Goal: Contribute content: Contribute content

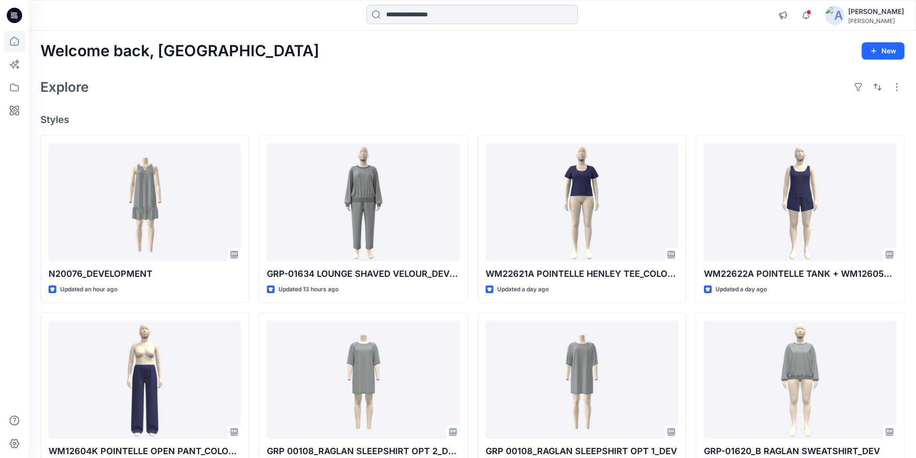
click at [442, 15] on input at bounding box center [472, 14] width 212 height 19
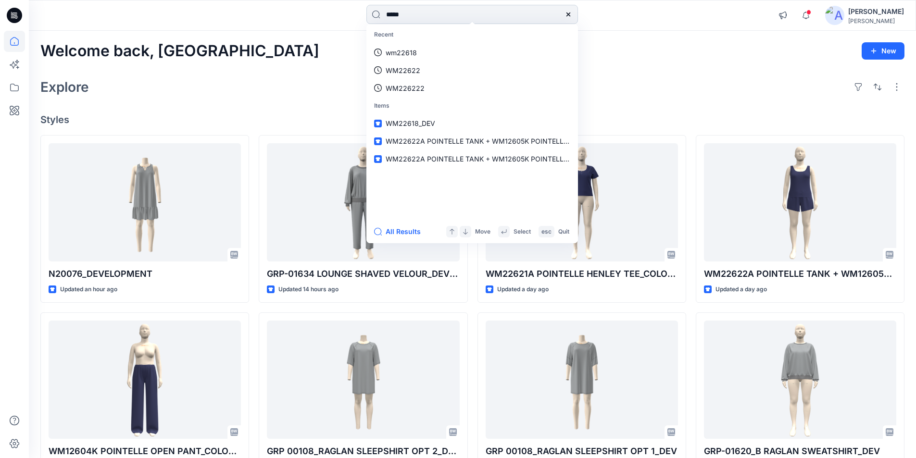
type input "*****"
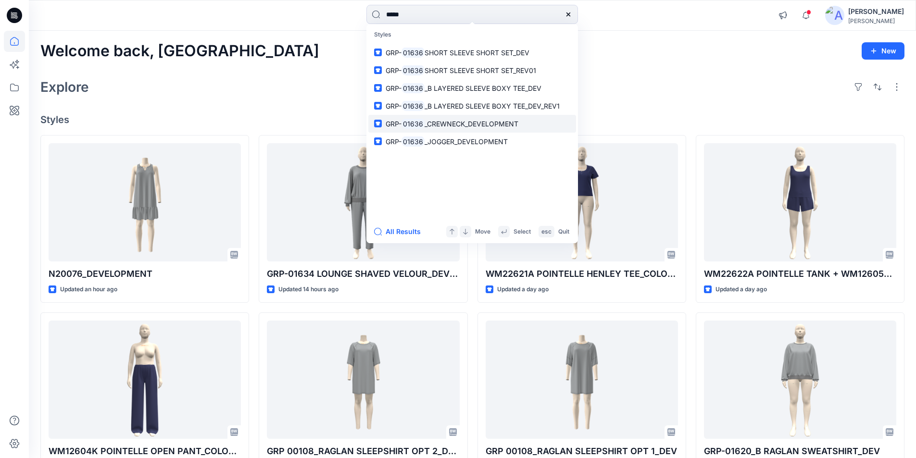
click at [443, 121] on span "_CREWNECK_DEVELOPMENT" at bounding box center [472, 124] width 94 height 8
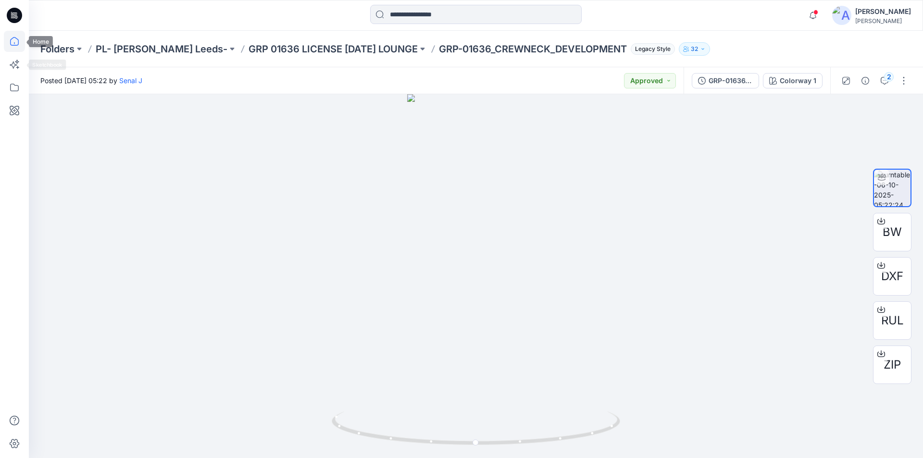
click at [15, 47] on icon at bounding box center [14, 41] width 21 height 21
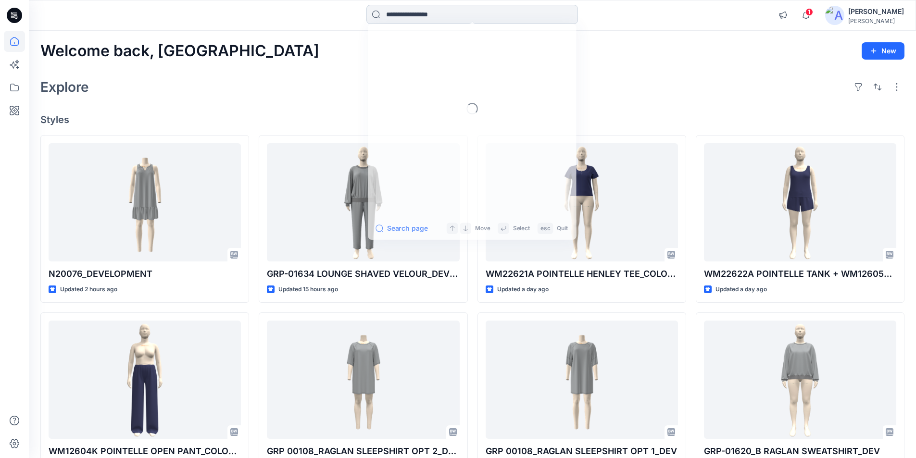
click at [421, 14] on input at bounding box center [472, 14] width 212 height 19
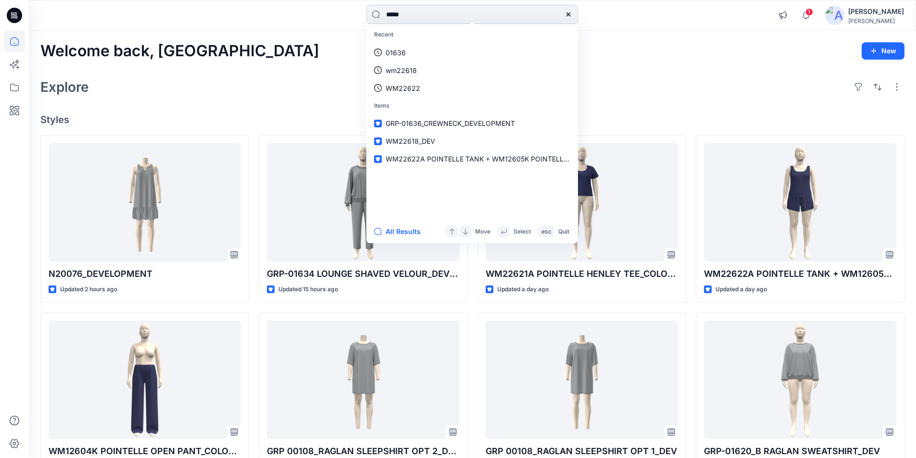
type input "*****"
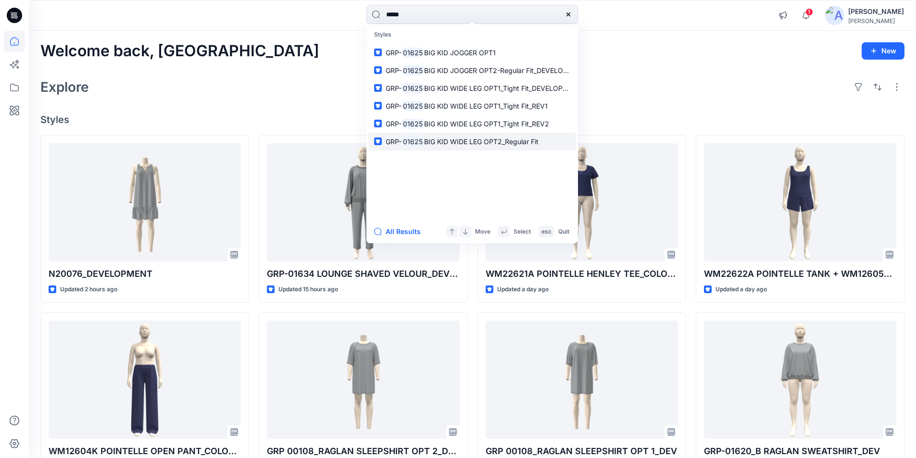
click at [498, 146] on p "GRP- 01625 BIG KID WIDE LEG OPT2_Regular Fit" at bounding box center [462, 142] width 153 height 10
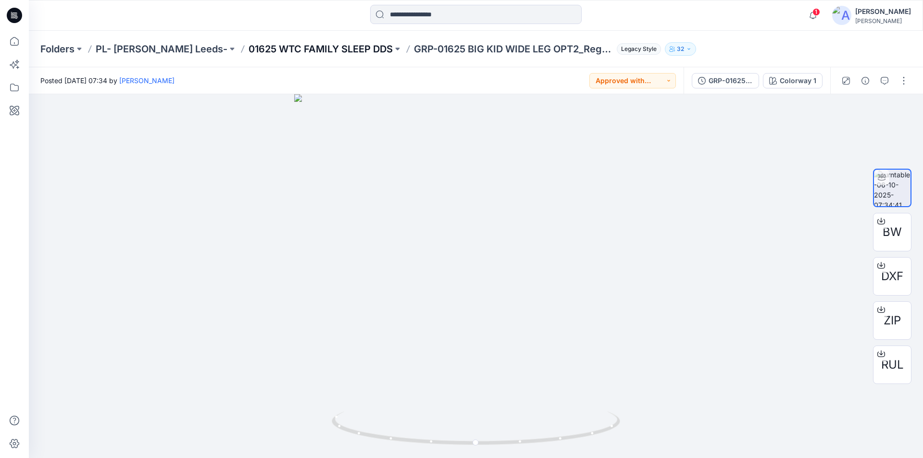
click at [276, 50] on p "01625 WTC FAMILY SLEEP DDS" at bounding box center [321, 48] width 144 height 13
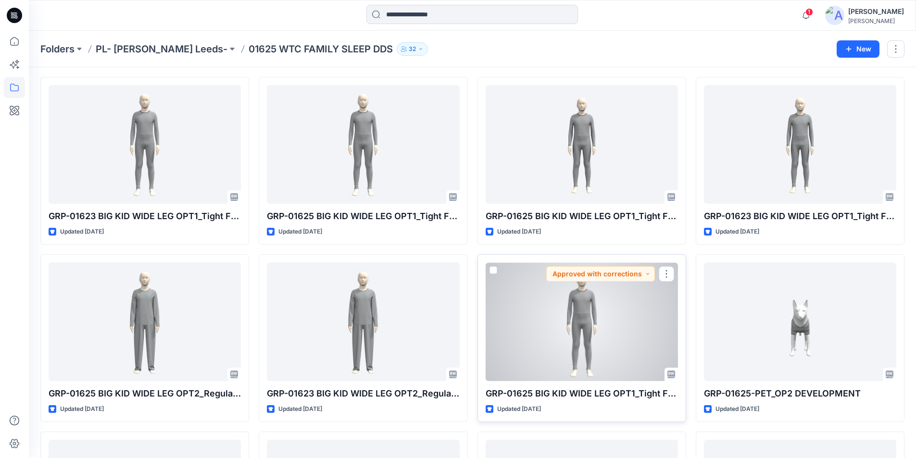
scroll to position [48, 0]
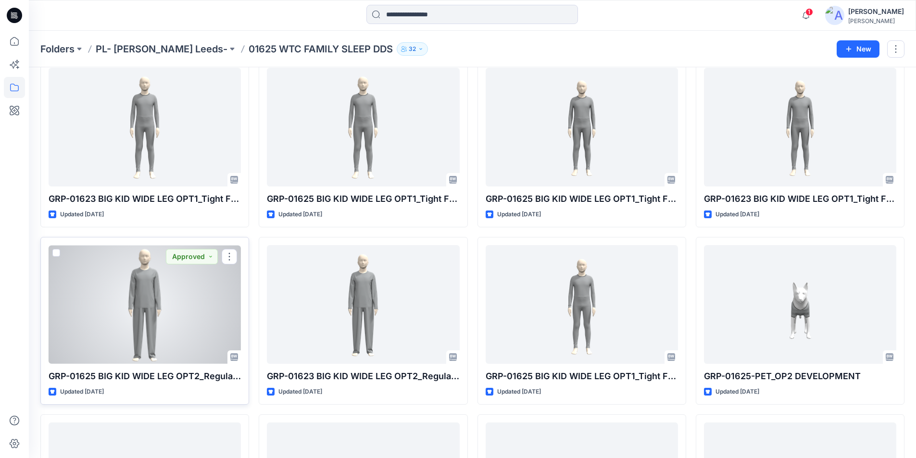
click at [170, 337] on div at bounding box center [145, 304] width 192 height 119
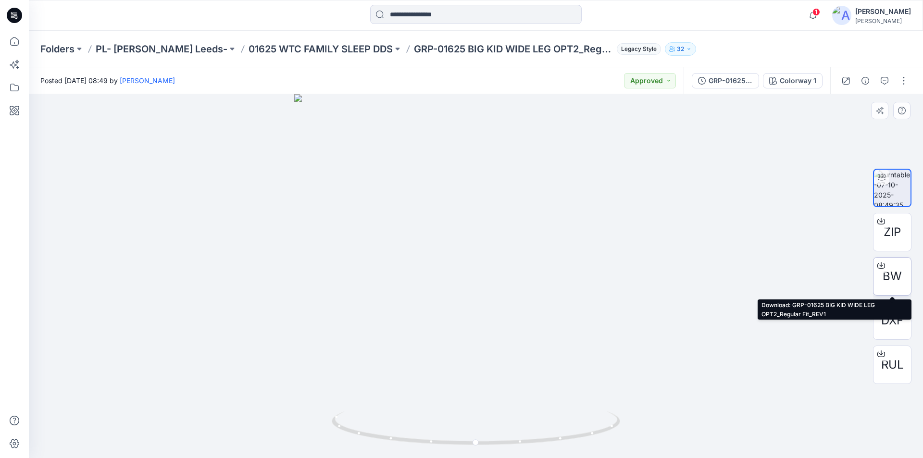
click at [881, 264] on icon at bounding box center [882, 266] width 8 height 8
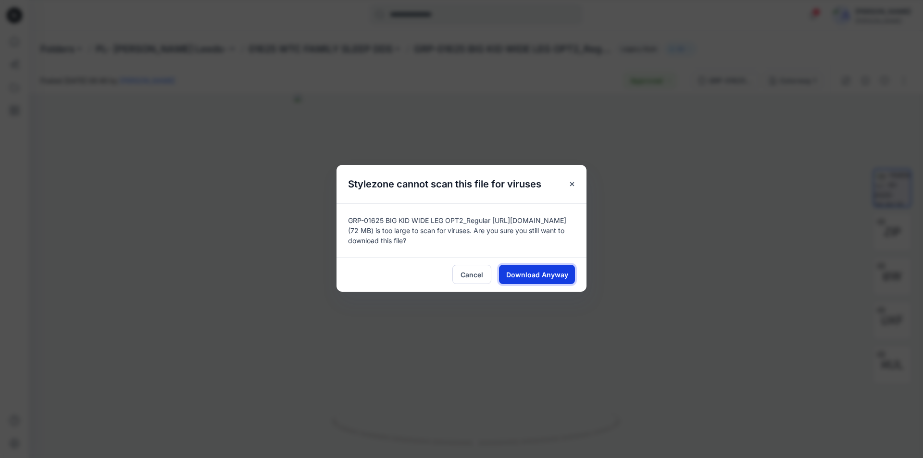
click at [551, 277] on span "Download Anyway" at bounding box center [537, 275] width 62 height 10
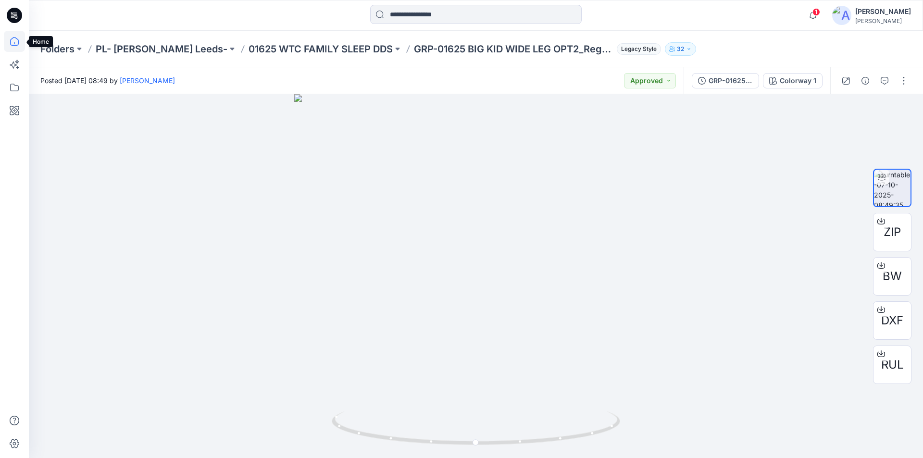
click at [20, 42] on icon at bounding box center [14, 41] width 21 height 21
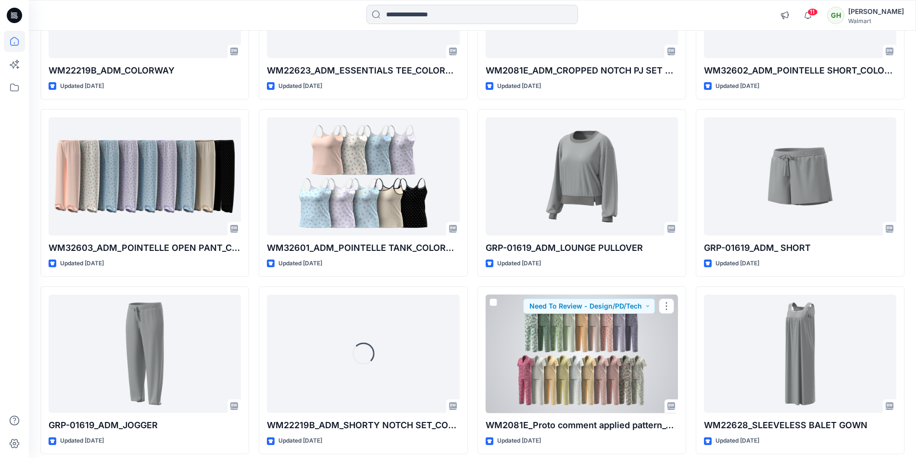
scroll to position [1010, 0]
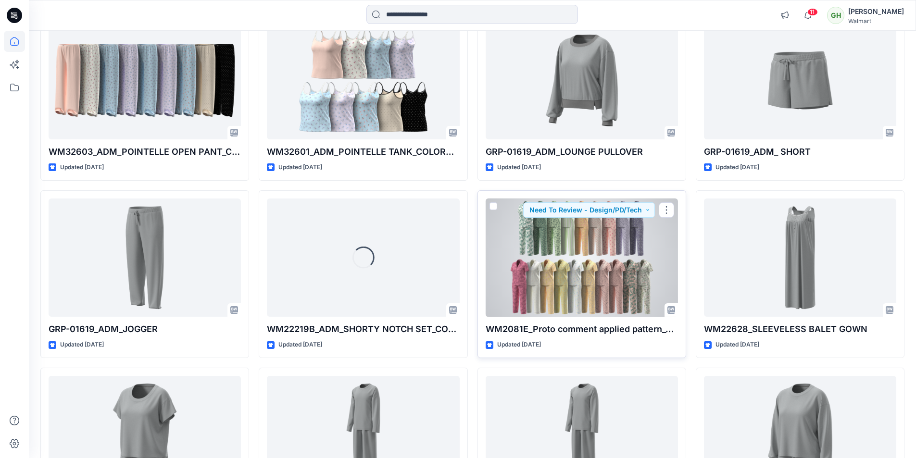
click at [589, 294] on div at bounding box center [582, 258] width 192 height 119
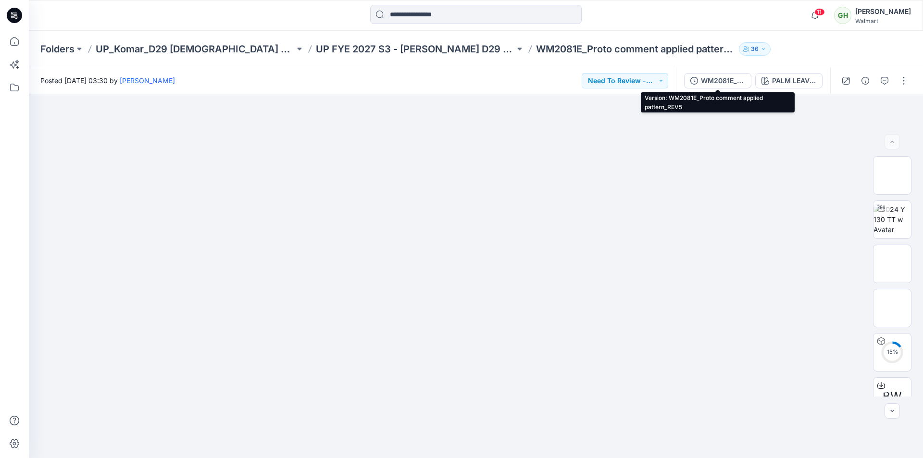
click at [732, 79] on div "WM2081E_Proto comment applied pattern_REV5" at bounding box center [723, 80] width 44 height 11
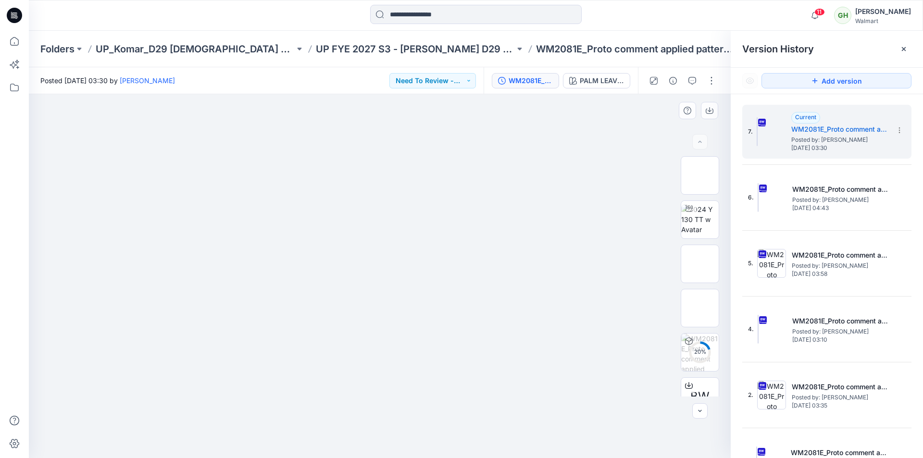
click at [578, 127] on div at bounding box center [380, 276] width 702 height 364
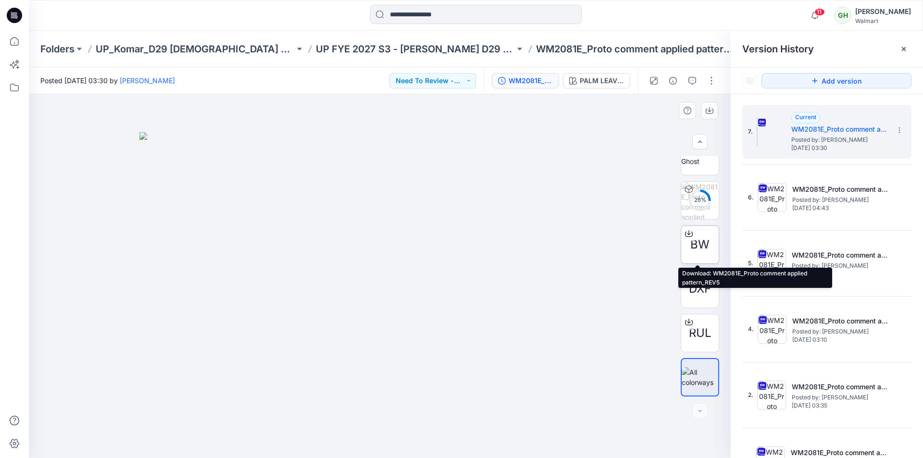
click at [688, 234] on icon at bounding box center [689, 232] width 4 height 5
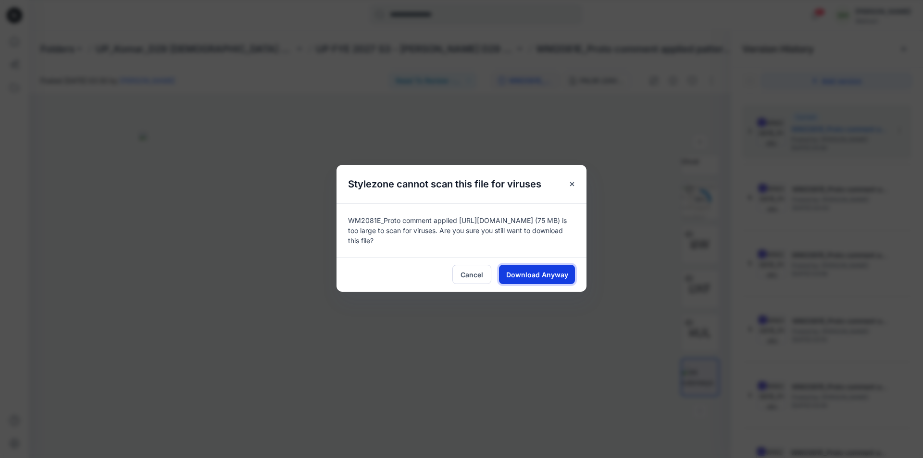
click at [559, 277] on span "Download Anyway" at bounding box center [537, 275] width 62 height 10
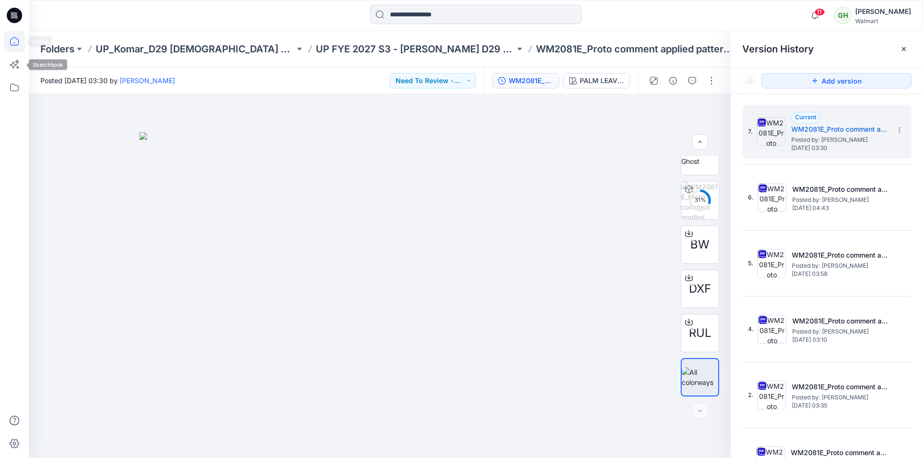
click at [15, 38] on icon at bounding box center [14, 41] width 9 height 9
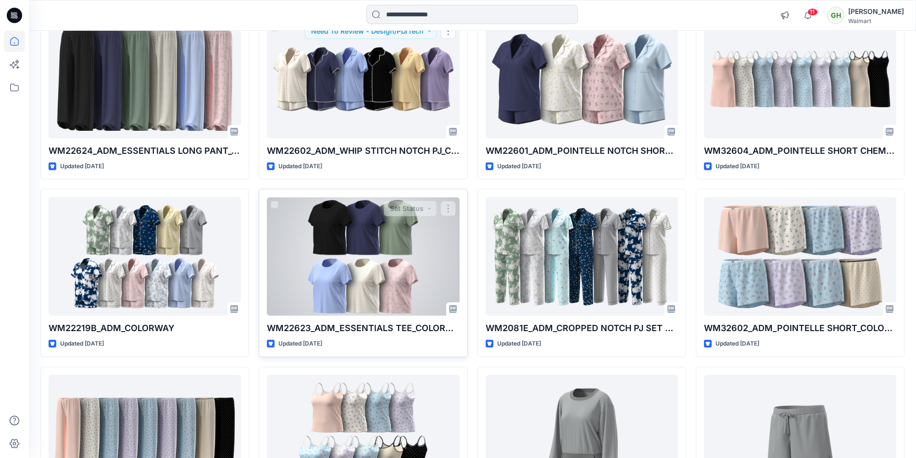
scroll to position [673, 0]
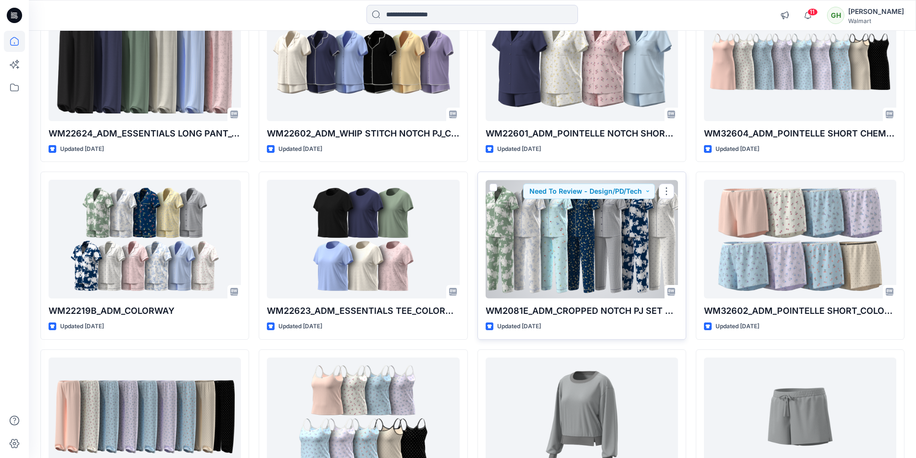
click at [588, 246] on div at bounding box center [582, 239] width 192 height 119
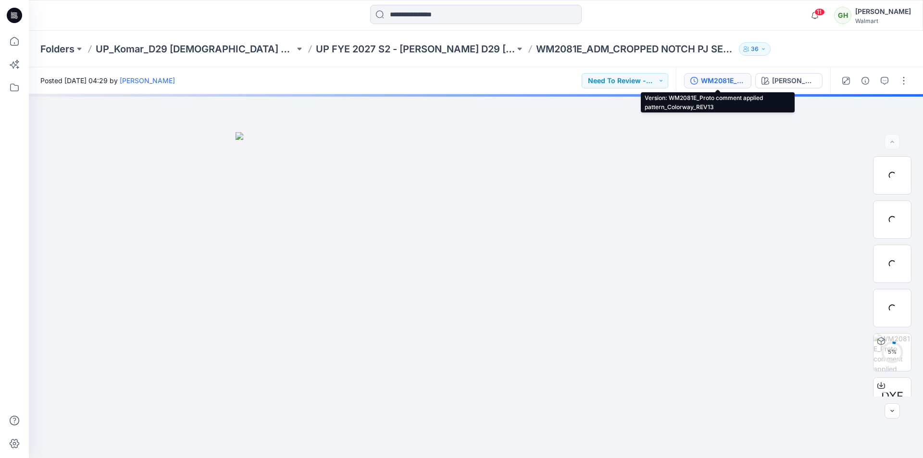
click at [722, 83] on div "WM2081E_Proto comment applied pattern_Colorway_REV13" at bounding box center [723, 80] width 44 height 11
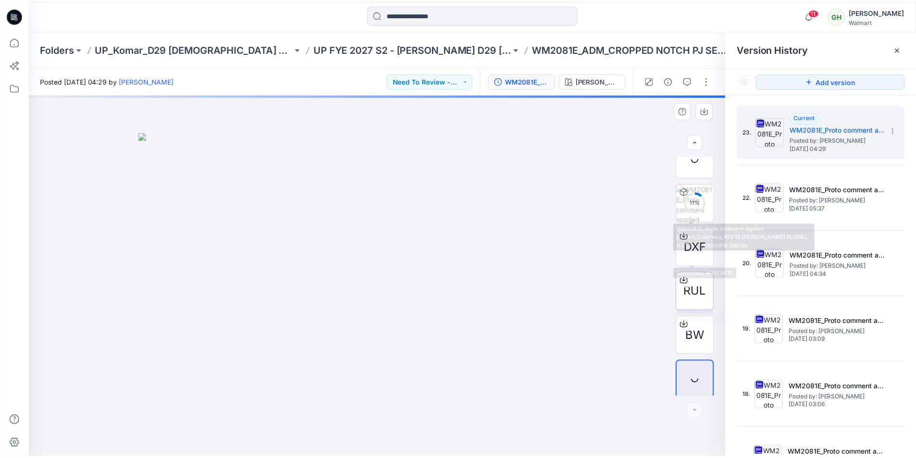
scroll to position [152, 0]
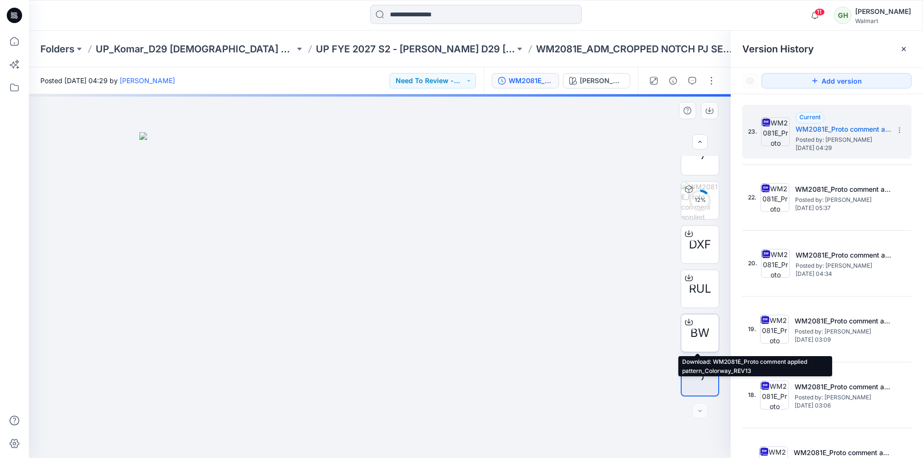
click at [687, 321] on icon at bounding box center [689, 322] width 8 height 8
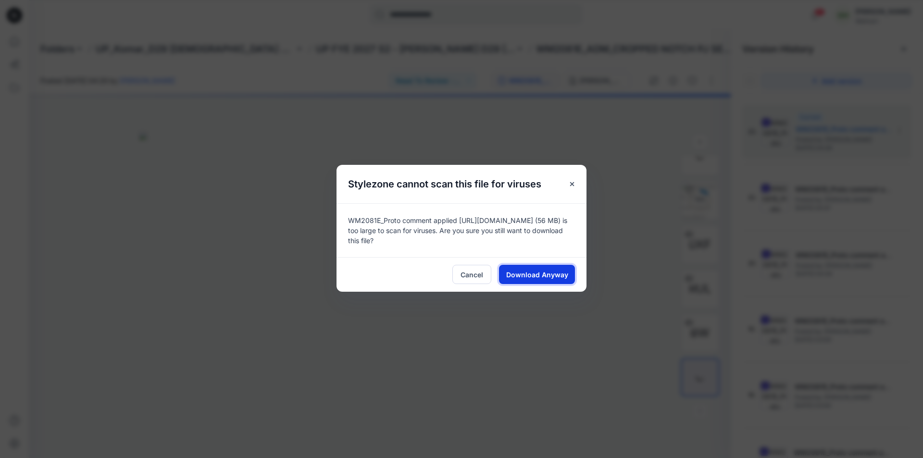
click at [552, 277] on span "Download Anyway" at bounding box center [537, 275] width 62 height 10
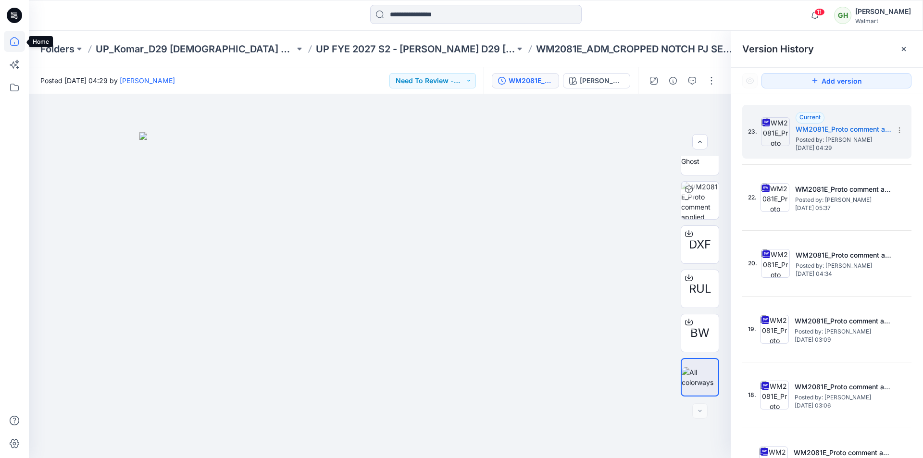
click at [18, 44] on icon at bounding box center [14, 41] width 21 height 21
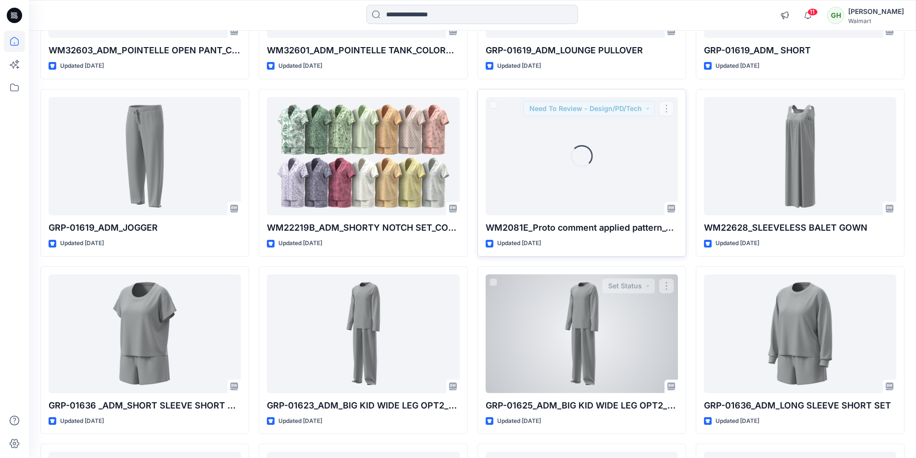
scroll to position [1163, 0]
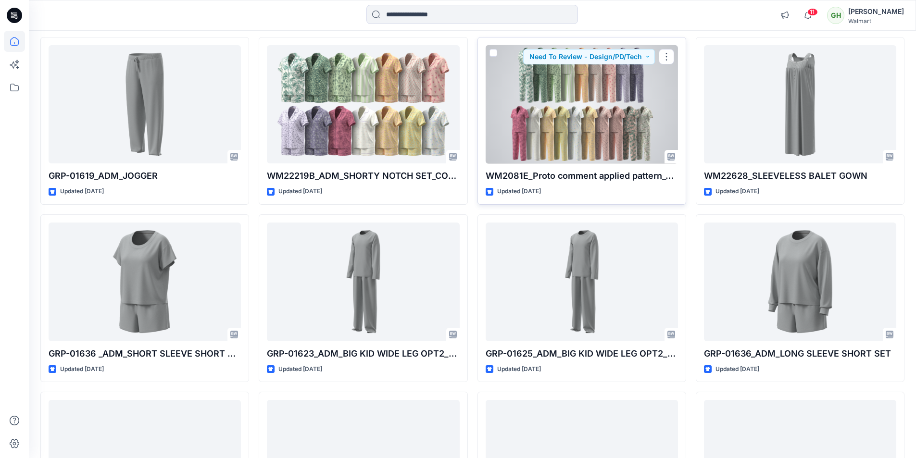
click at [530, 123] on div at bounding box center [582, 104] width 192 height 119
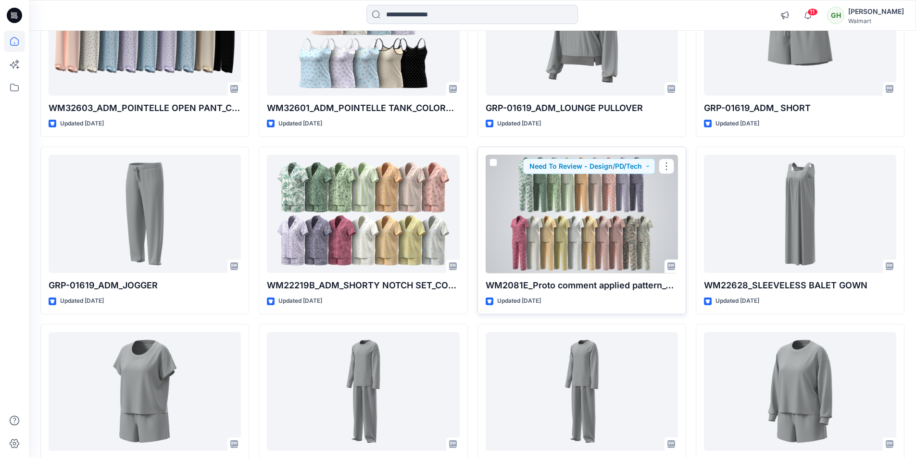
scroll to position [1106, 0]
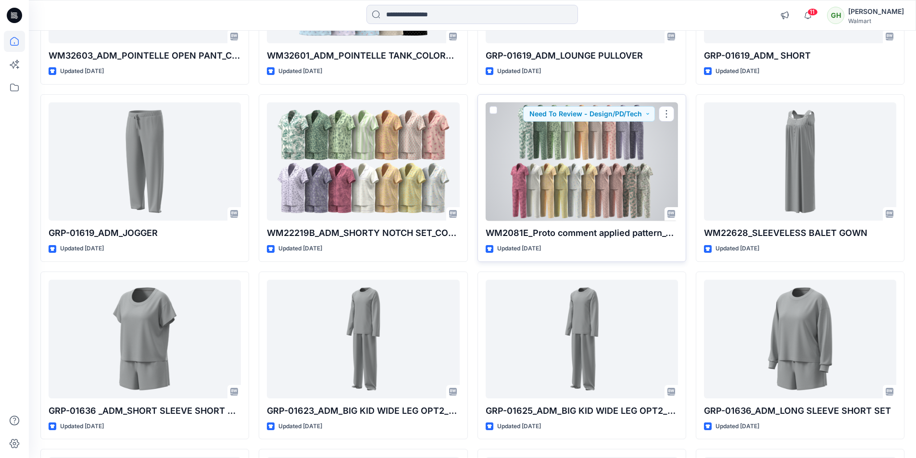
click at [553, 193] on div at bounding box center [582, 161] width 192 height 119
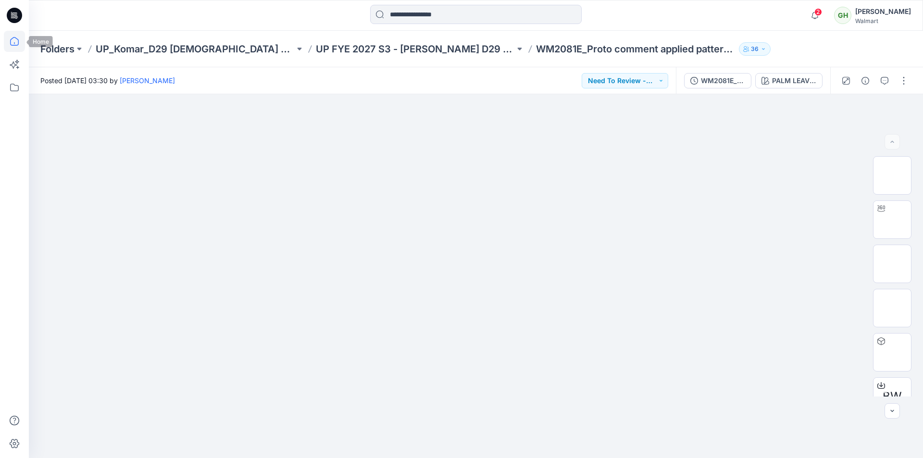
click at [12, 40] on icon at bounding box center [14, 41] width 21 height 21
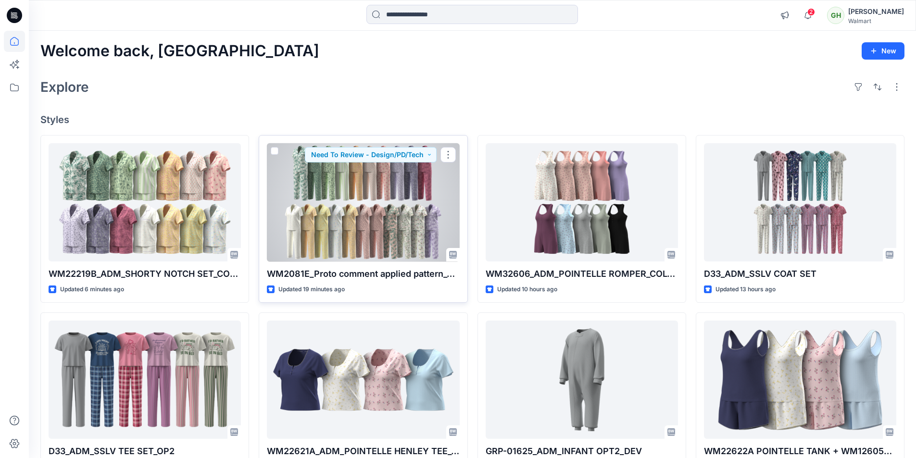
click at [379, 213] on div at bounding box center [363, 202] width 192 height 119
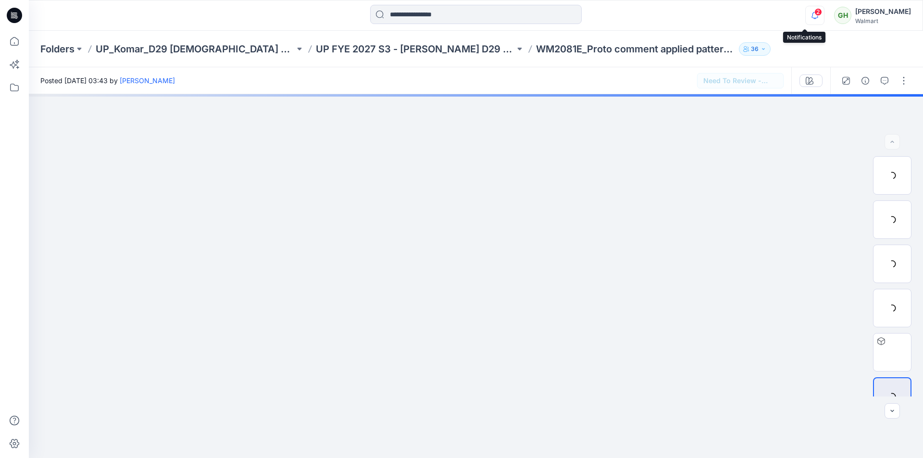
drag, startPoint x: 808, startPoint y: 16, endPoint x: 797, endPoint y: 16, distance: 11.5
click at [807, 16] on icon "button" at bounding box center [815, 15] width 18 height 19
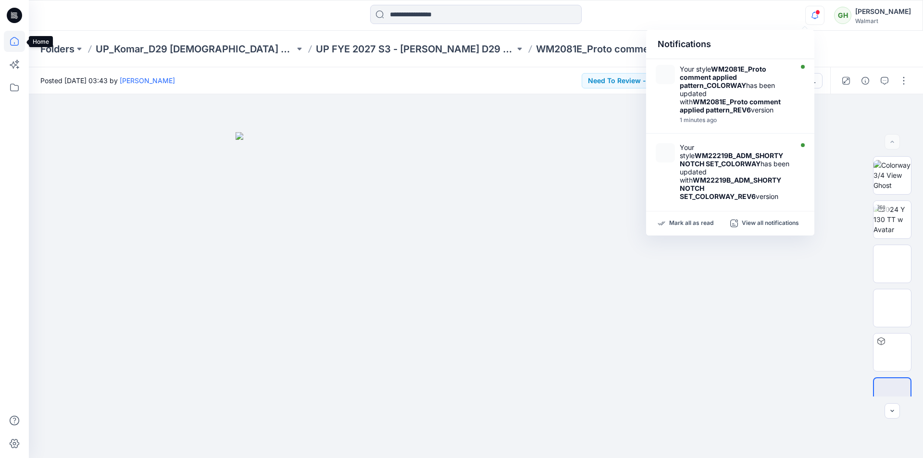
click at [16, 40] on icon at bounding box center [14, 41] width 21 height 21
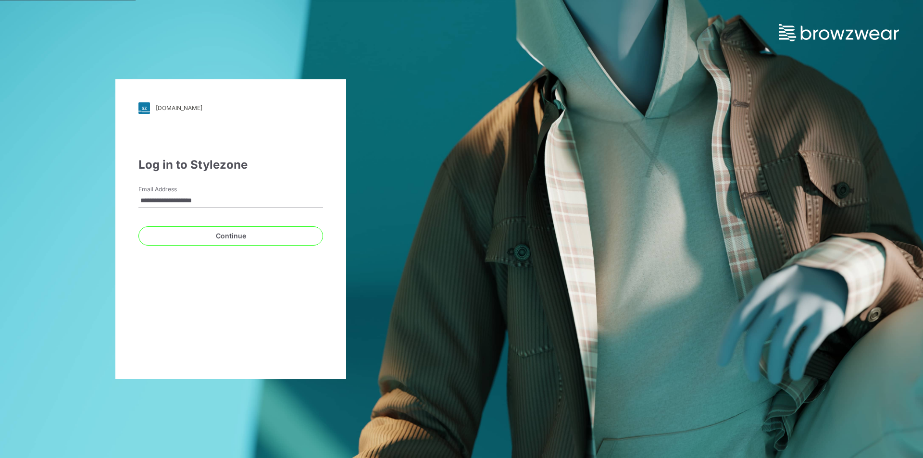
click at [220, 201] on input "**********" at bounding box center [230, 201] width 185 height 14
type input "**********"
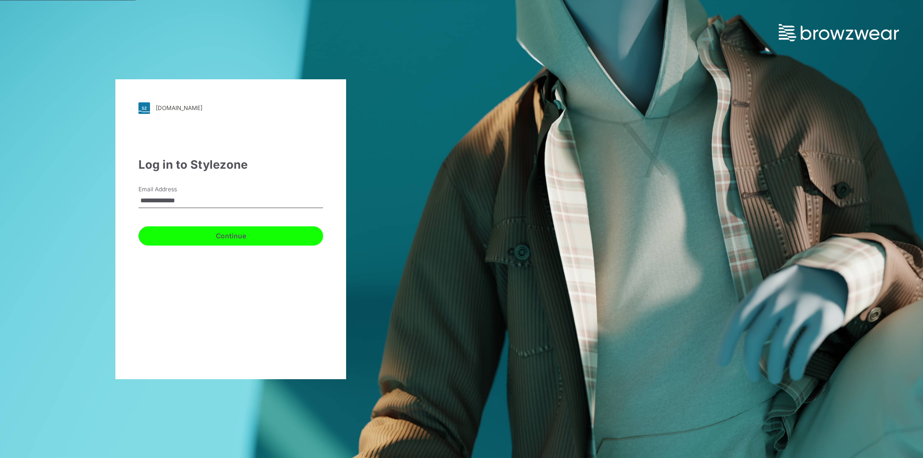
click at [170, 232] on button "Continue" at bounding box center [230, 235] width 185 height 19
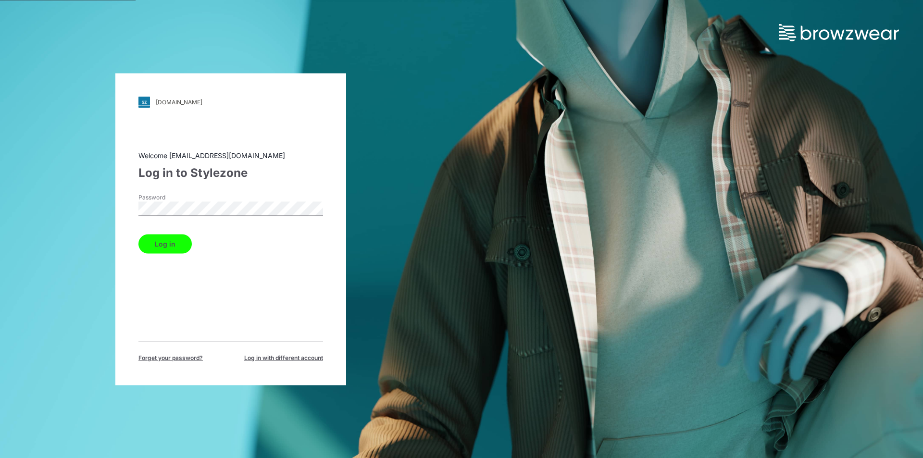
click at [163, 242] on button "Log in" at bounding box center [164, 243] width 53 height 19
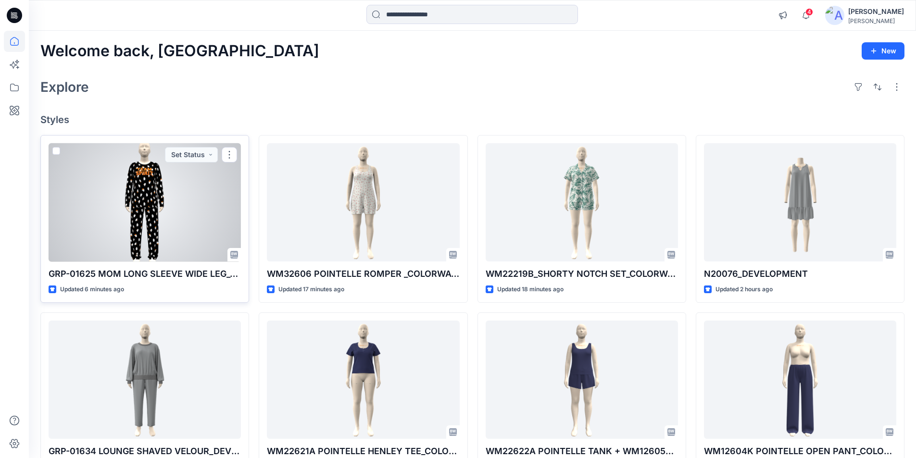
click at [150, 210] on div at bounding box center [145, 202] width 192 height 119
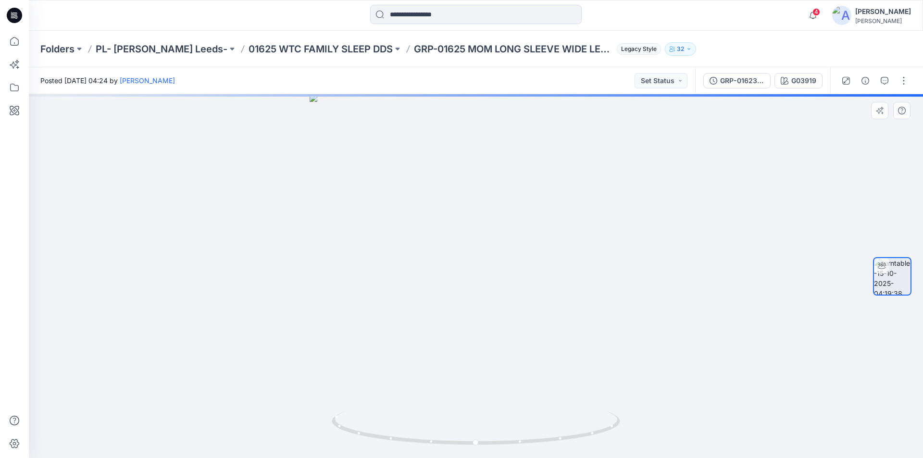
drag, startPoint x: 433, startPoint y: 204, endPoint x: 527, endPoint y: 399, distance: 216.6
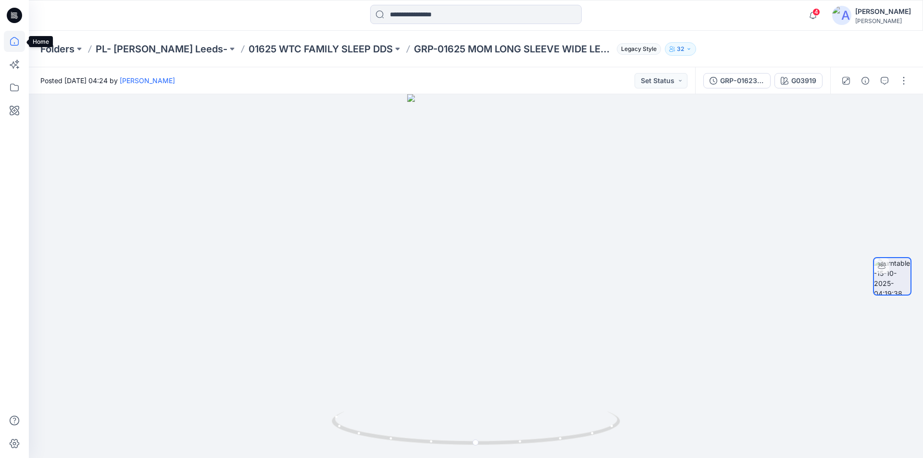
click at [15, 43] on icon at bounding box center [14, 41] width 21 height 21
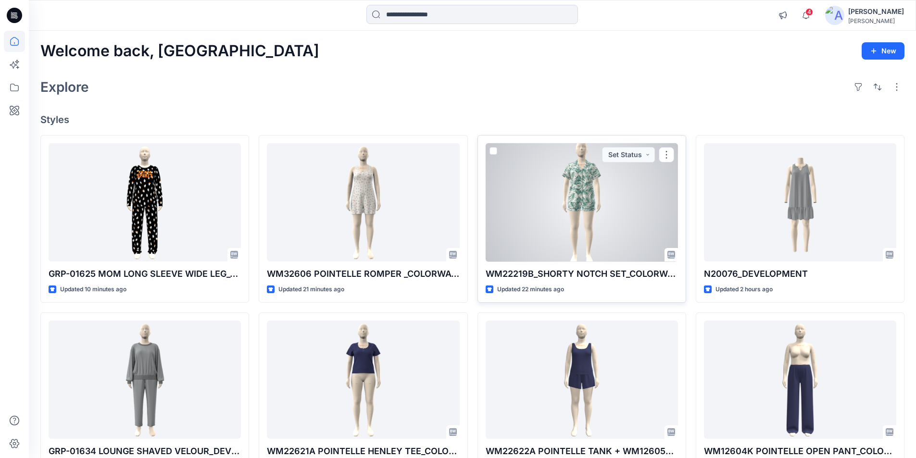
click at [585, 214] on div at bounding box center [582, 202] width 192 height 119
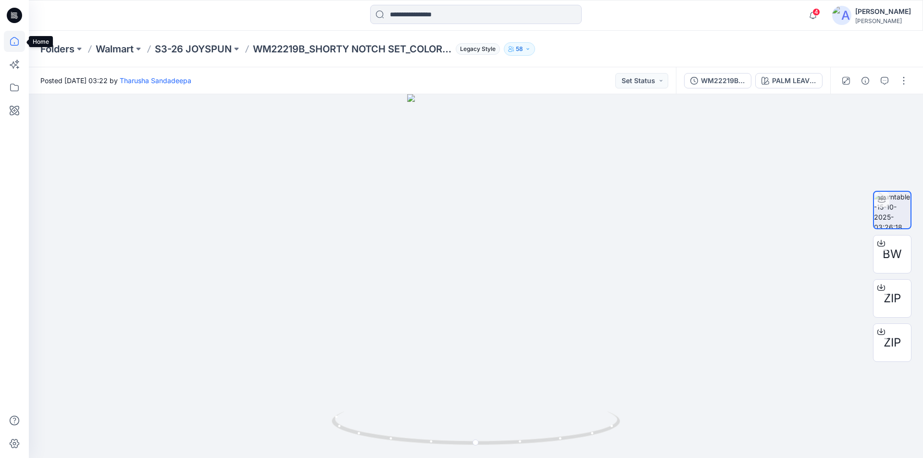
click at [19, 38] on icon at bounding box center [14, 41] width 21 height 21
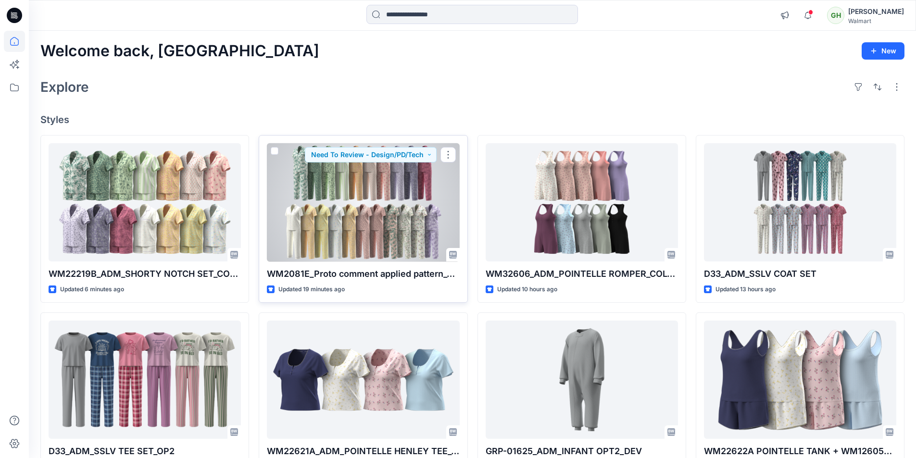
click at [330, 230] on div at bounding box center [363, 202] width 192 height 119
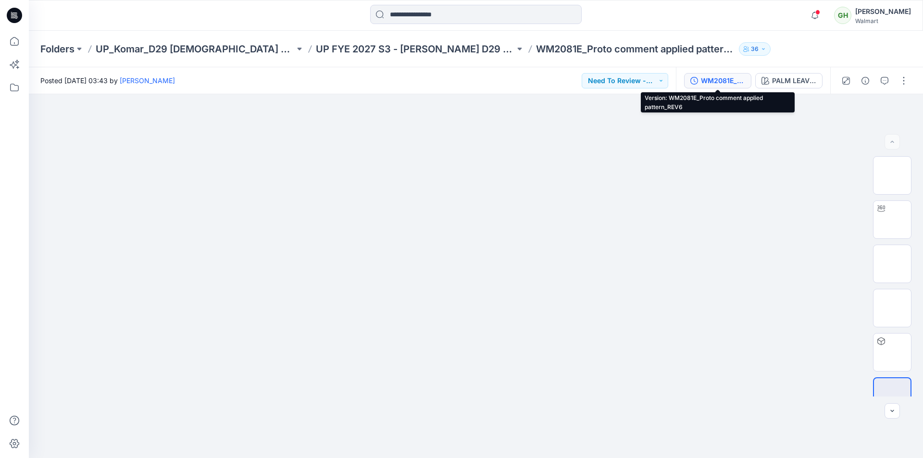
click at [723, 82] on div "WM2081E_Proto comment applied pattern_REV6" at bounding box center [723, 80] width 44 height 11
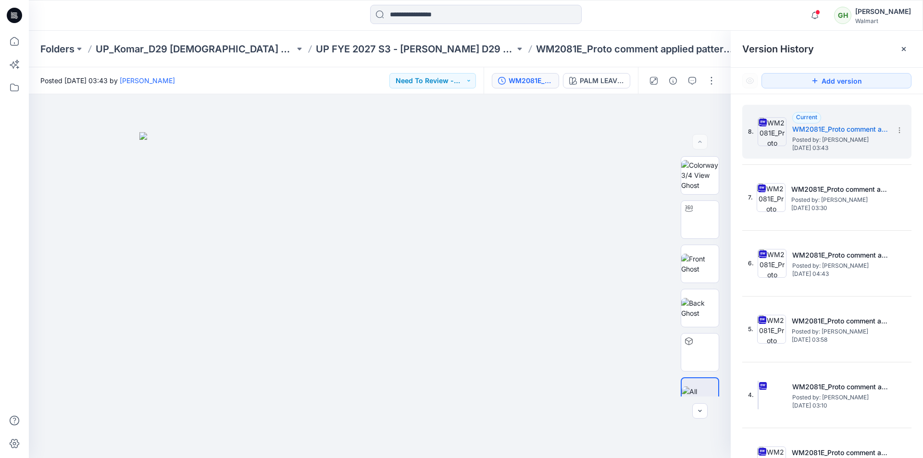
click at [903, 47] on icon at bounding box center [904, 49] width 8 height 8
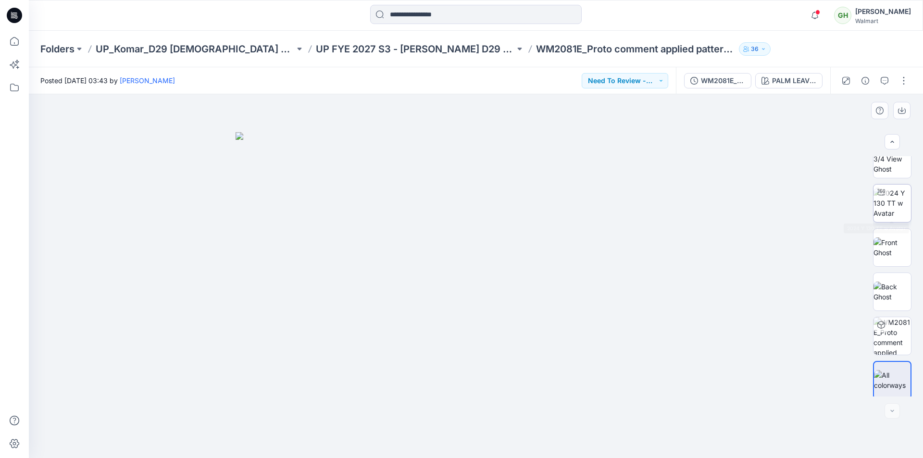
scroll to position [19, 0]
click at [901, 80] on button "button" at bounding box center [903, 80] width 15 height 15
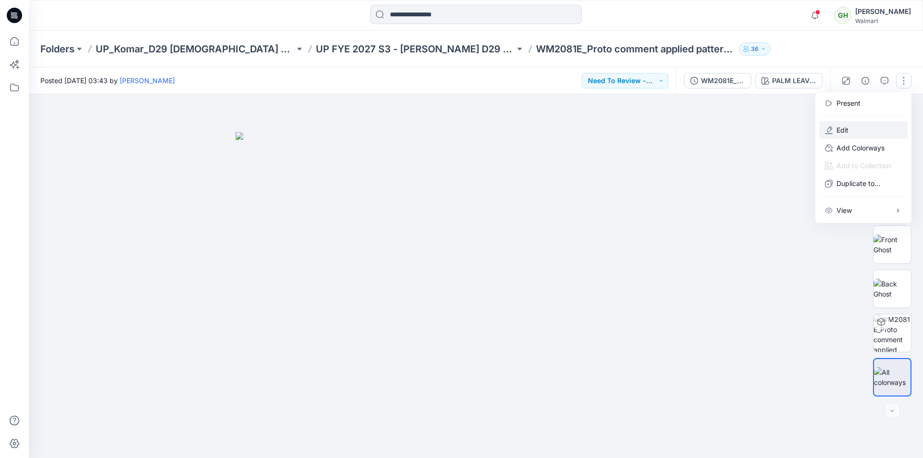
click at [837, 131] on p "Edit" at bounding box center [843, 130] width 12 height 10
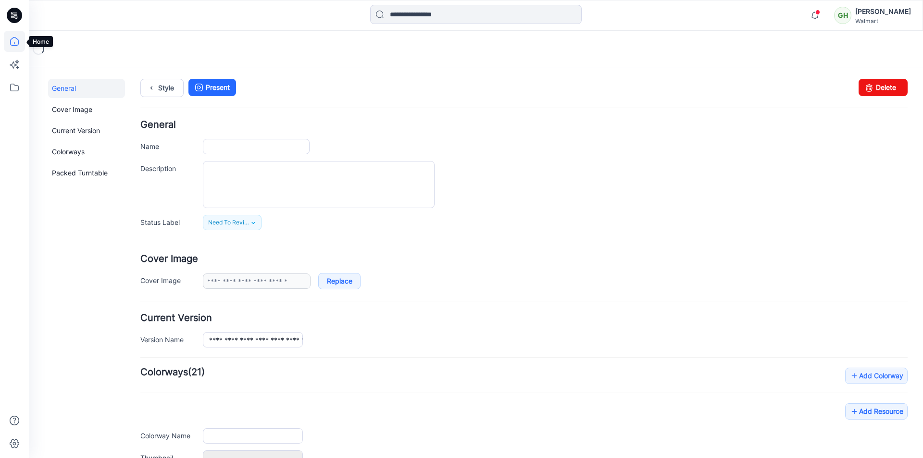
click at [13, 41] on icon at bounding box center [14, 41] width 21 height 21
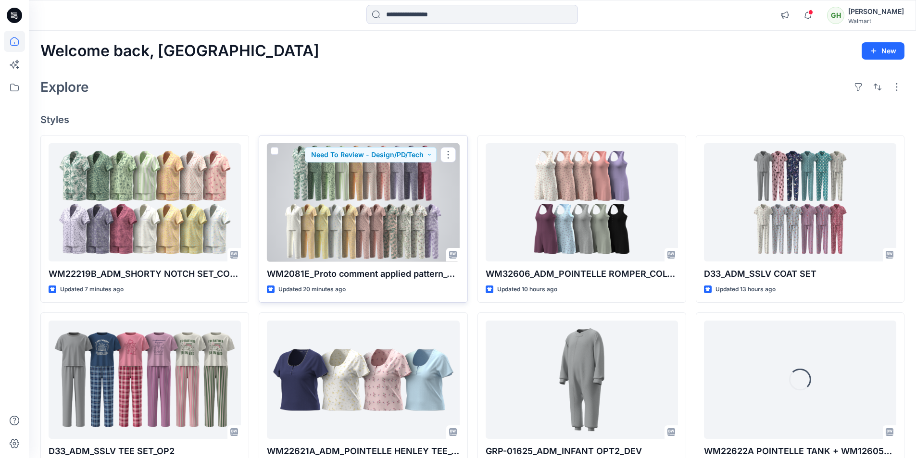
click at [318, 218] on div at bounding box center [363, 202] width 192 height 119
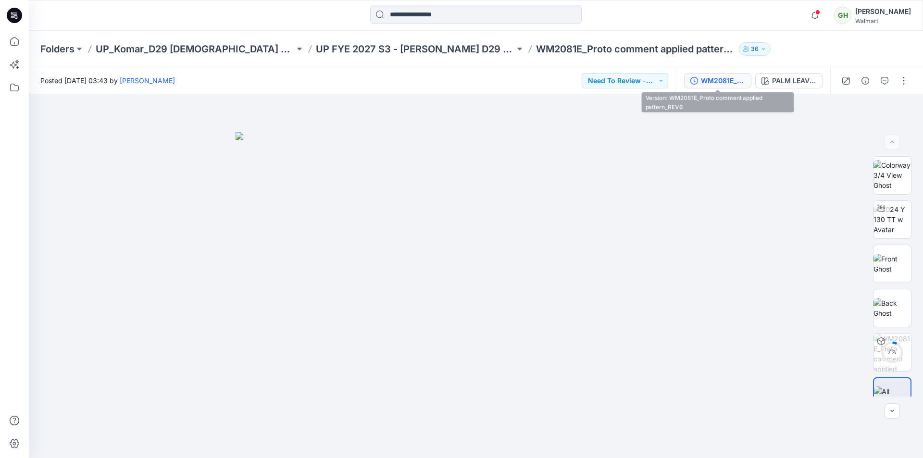
click at [728, 81] on div "WM2081E_Proto comment applied pattern_REV6" at bounding box center [723, 80] width 44 height 11
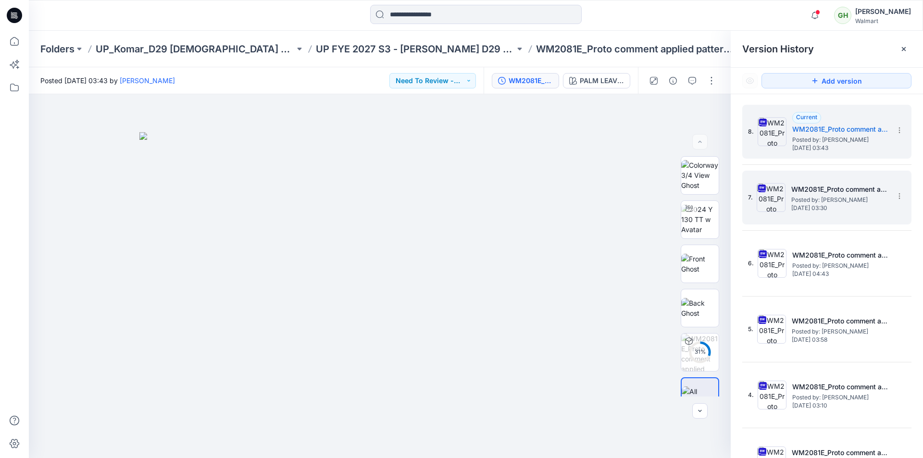
click at [791, 201] on span "Posted by: Gayan Hettiarachchi" at bounding box center [839, 200] width 96 height 10
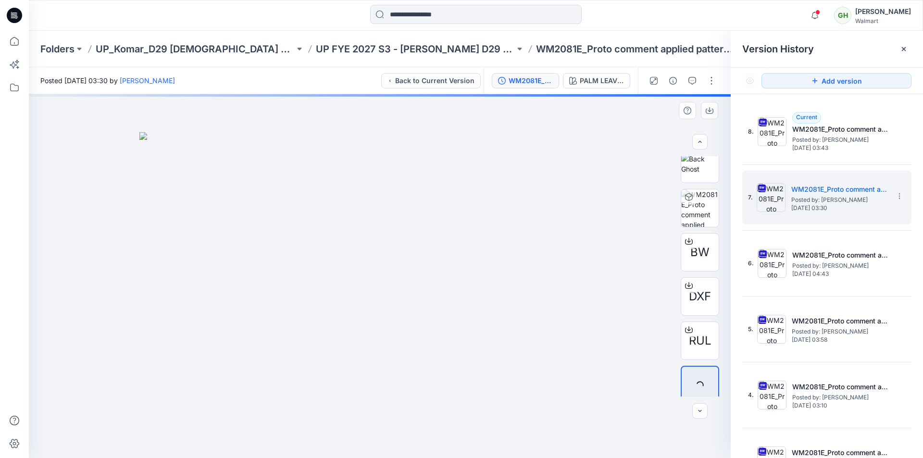
scroll to position [152, 0]
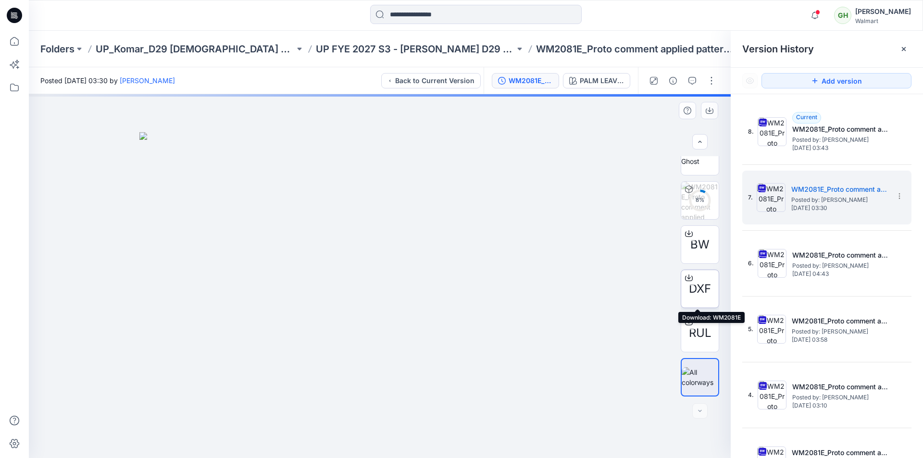
click at [686, 276] on icon at bounding box center [689, 278] width 8 height 8
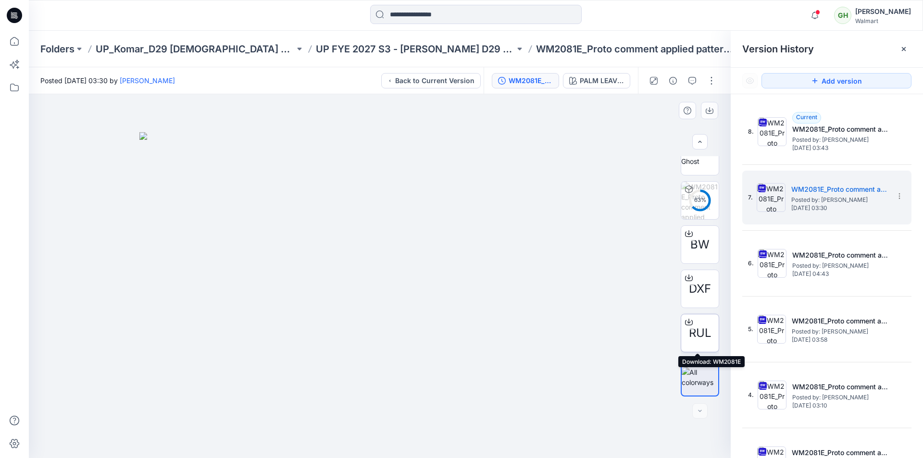
click at [688, 322] on icon at bounding box center [689, 320] width 4 height 5
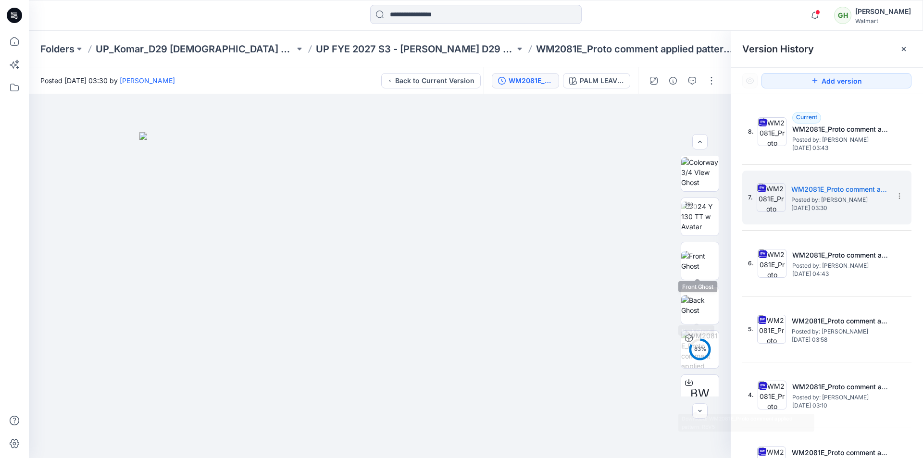
scroll to position [0, 0]
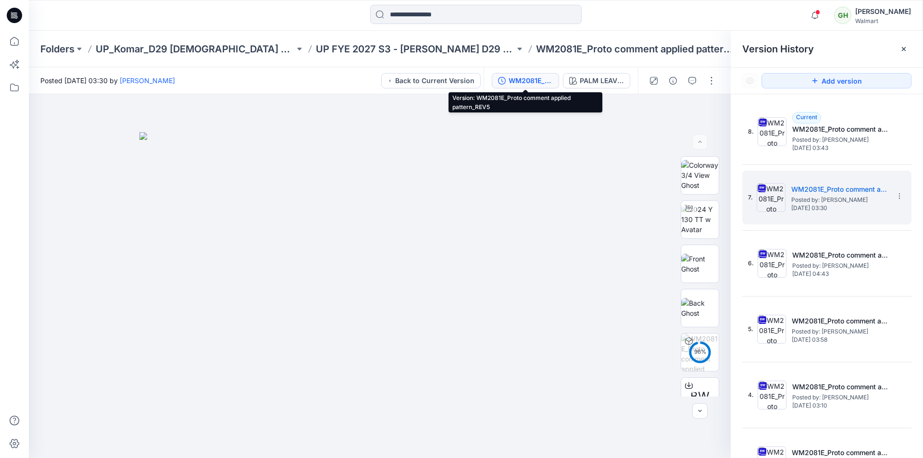
click at [526, 80] on div "WM2081E_Proto comment applied pattern_REV5" at bounding box center [531, 80] width 44 height 11
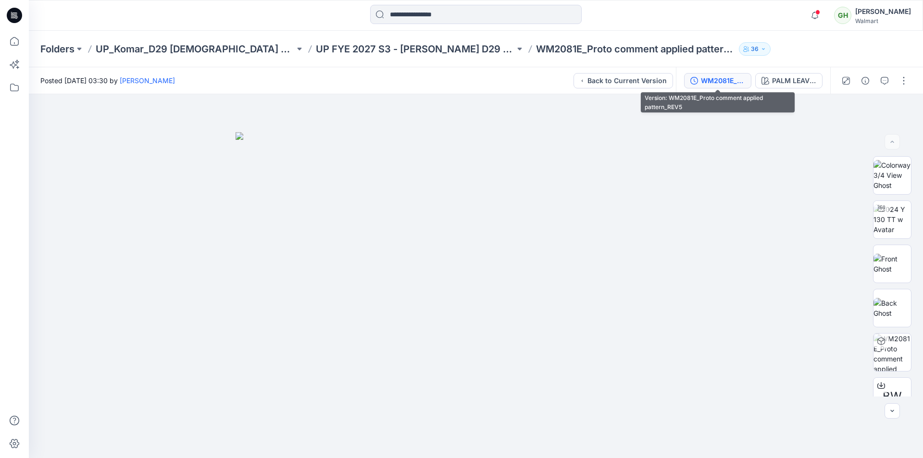
click at [710, 79] on div "WM2081E_Proto comment applied pattern_REV5" at bounding box center [723, 80] width 44 height 11
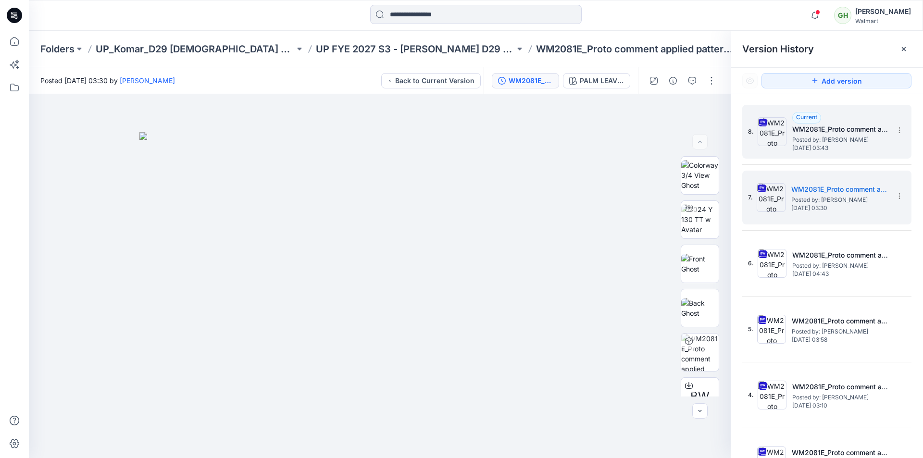
click at [853, 136] on span "Posted by: [PERSON_NAME]" at bounding box center [840, 140] width 96 height 10
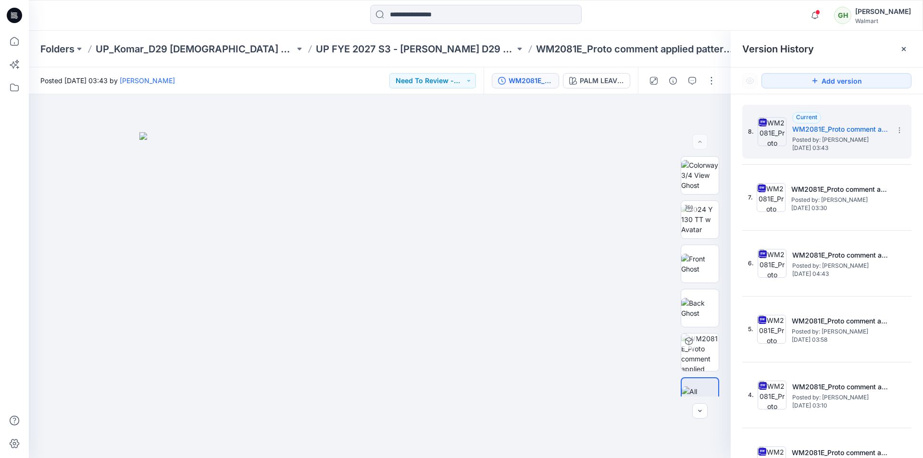
click at [904, 51] on icon at bounding box center [904, 49] width 8 height 8
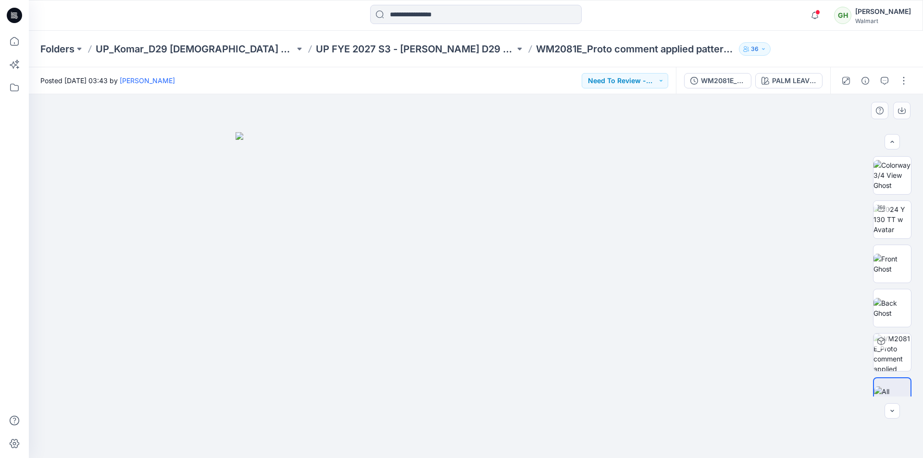
scroll to position [19, 0]
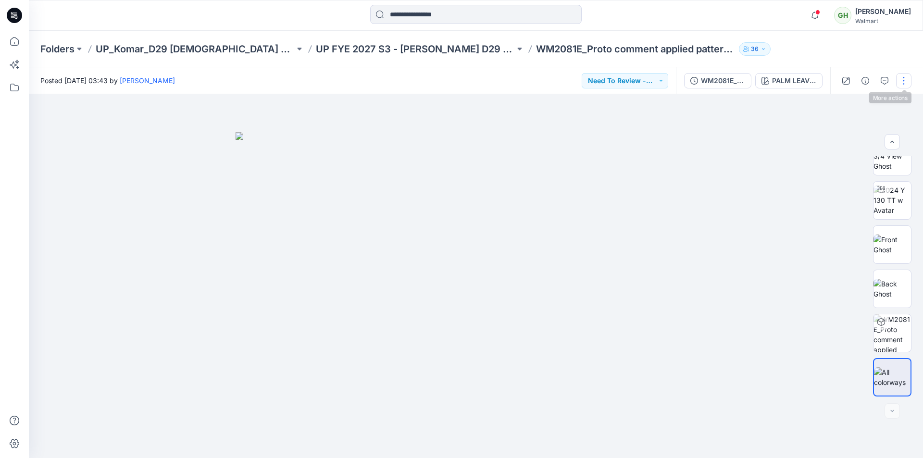
click at [905, 80] on button "button" at bounding box center [903, 80] width 15 height 15
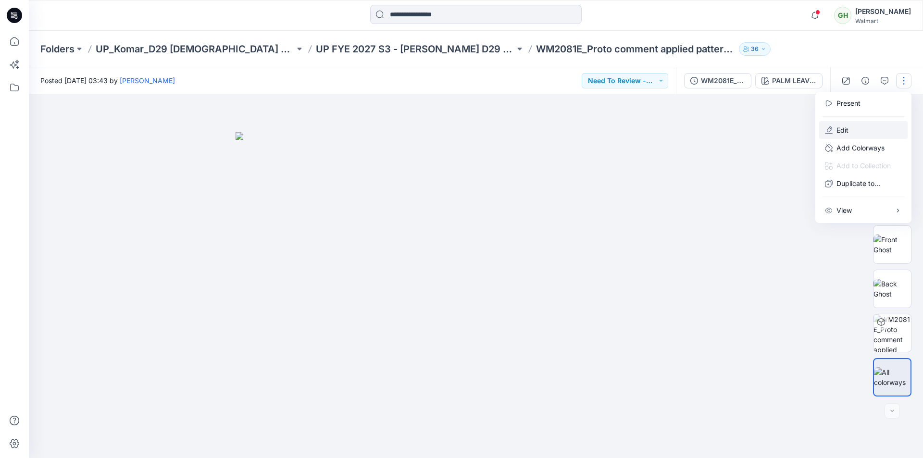
click at [857, 132] on button "Edit" at bounding box center [863, 130] width 88 height 18
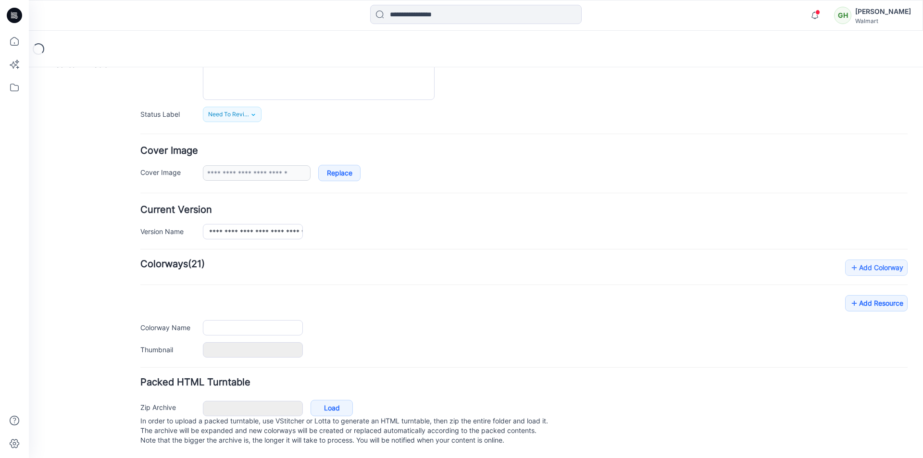
type input "**********"
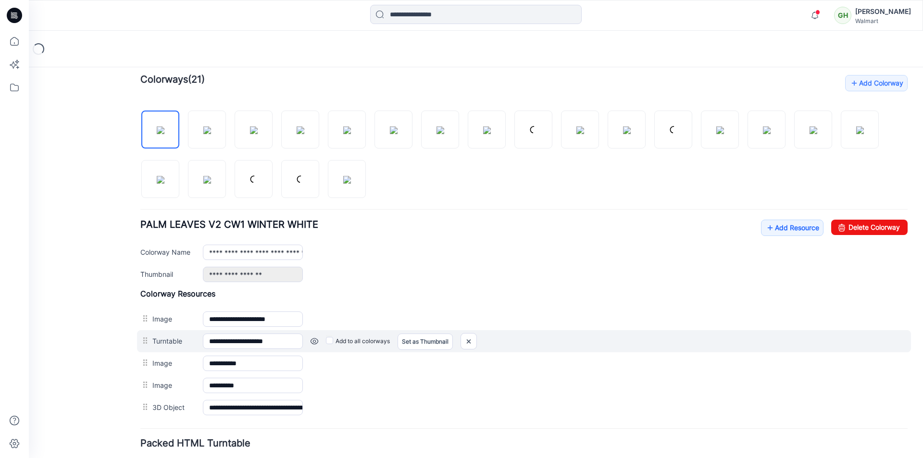
scroll to position [310, 0]
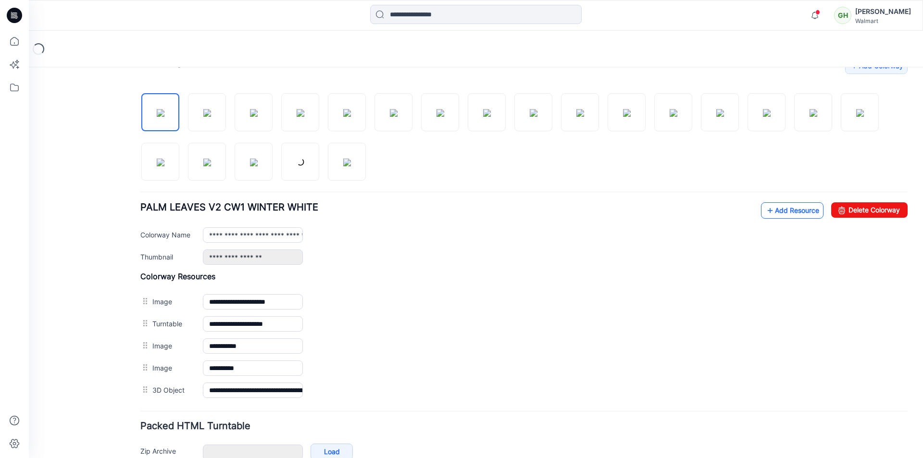
click at [778, 212] on link "Add Resource" at bounding box center [792, 210] width 63 height 16
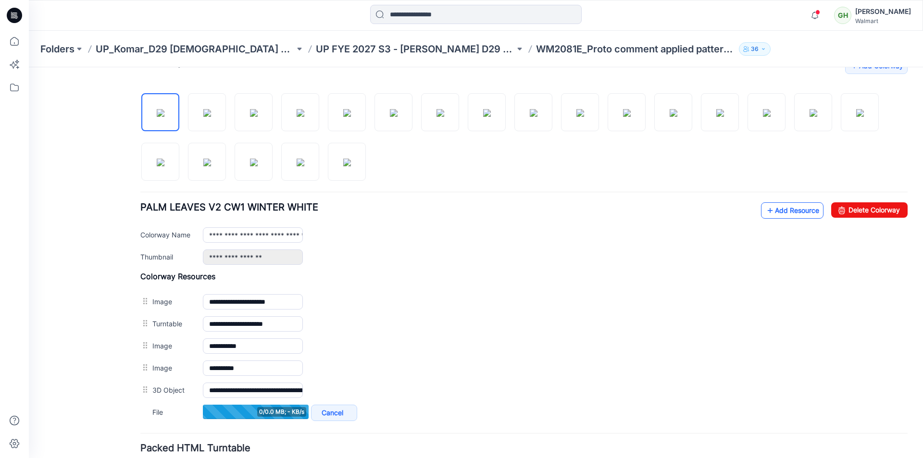
click at [775, 212] on link "Add Resource" at bounding box center [792, 210] width 63 height 16
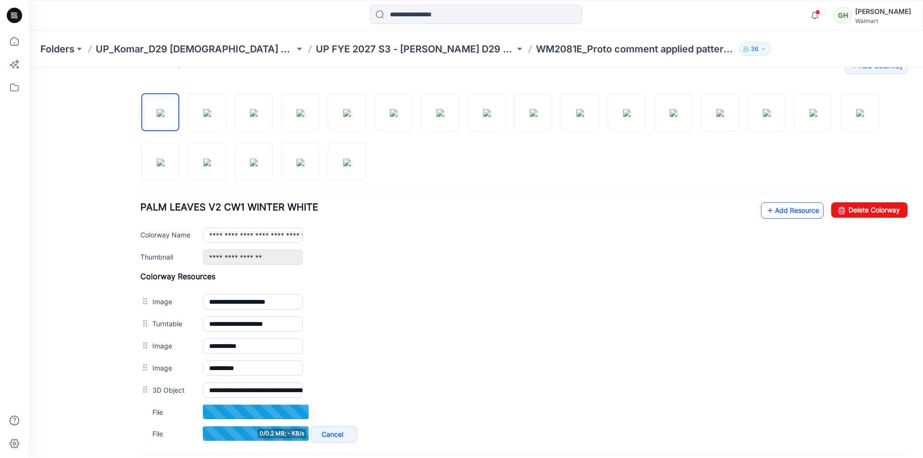
click at [774, 213] on link "Add Resource" at bounding box center [792, 210] width 63 height 16
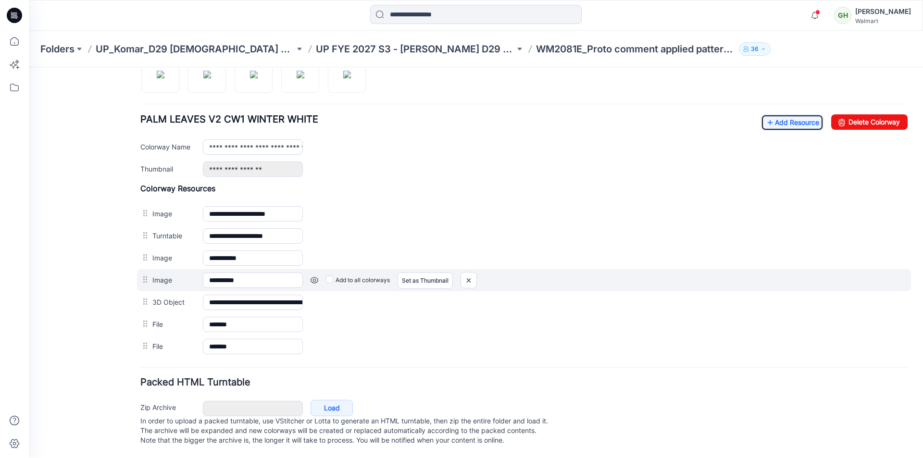
scroll to position [406, 0]
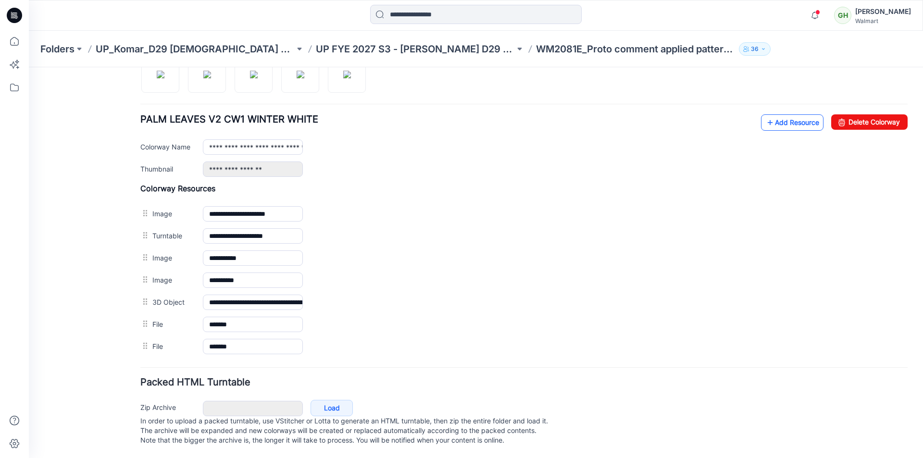
click at [778, 117] on link "Add Resource" at bounding box center [792, 122] width 63 height 16
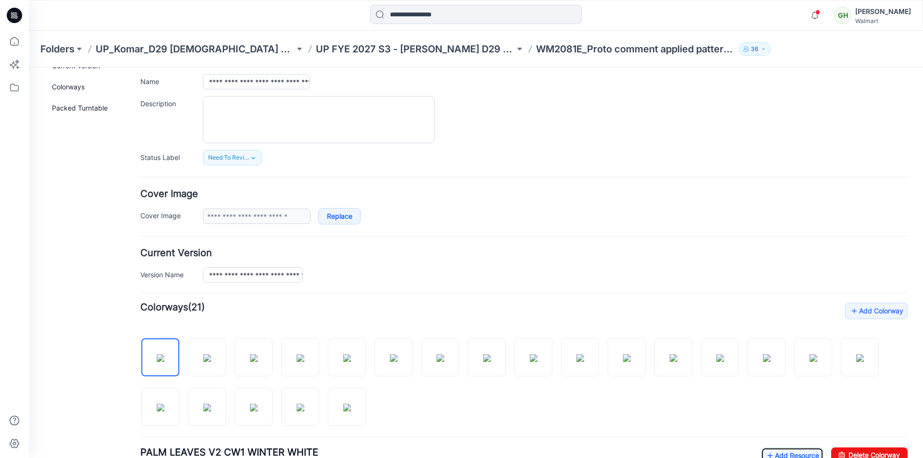
scroll to position [0, 0]
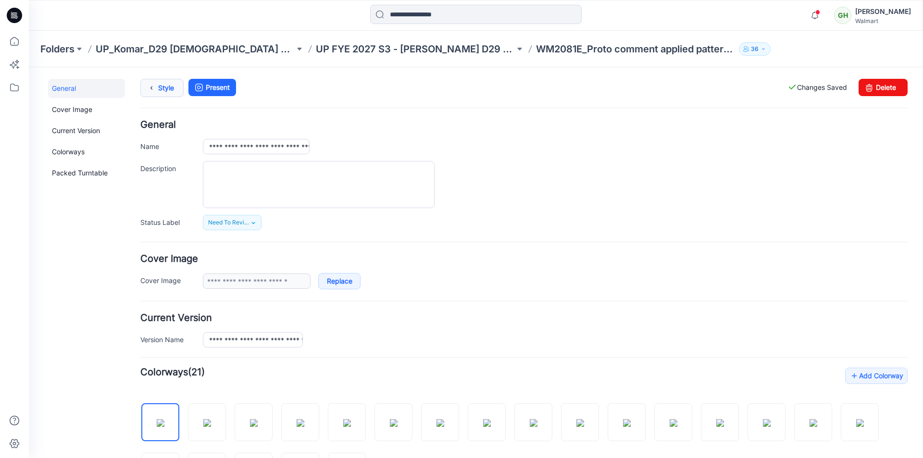
click at [159, 87] on link "Style" at bounding box center [161, 88] width 43 height 18
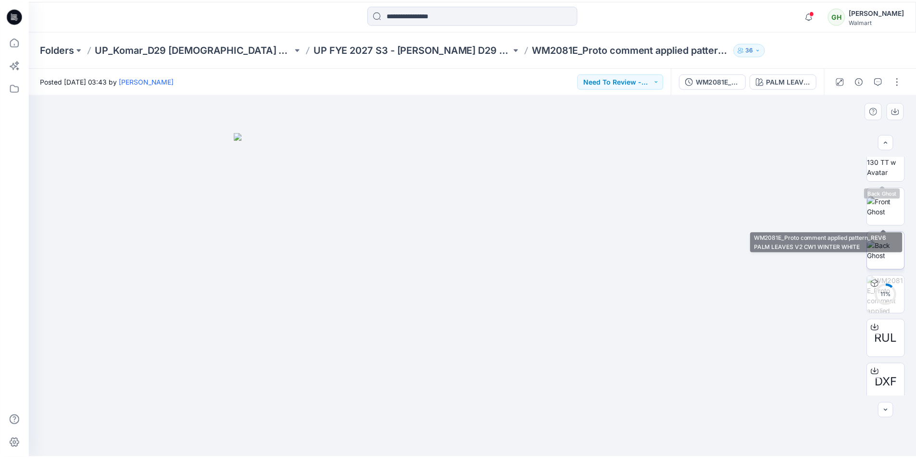
scroll to position [144, 0]
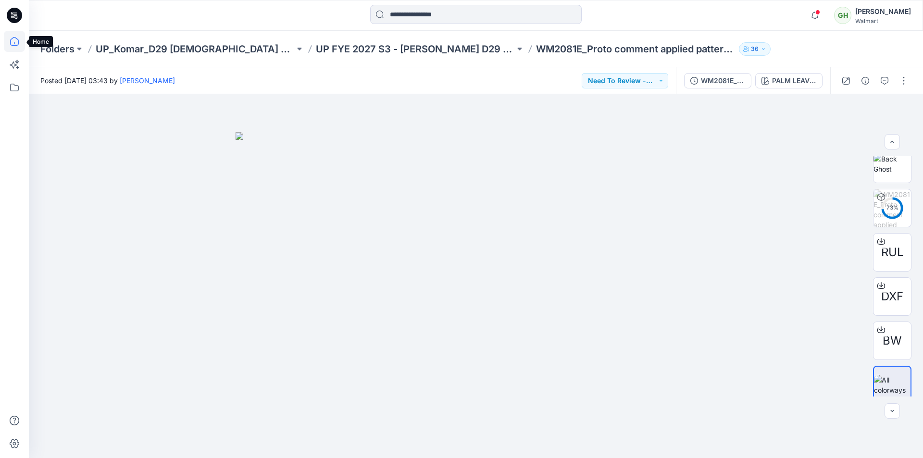
click at [16, 46] on icon at bounding box center [14, 41] width 21 height 21
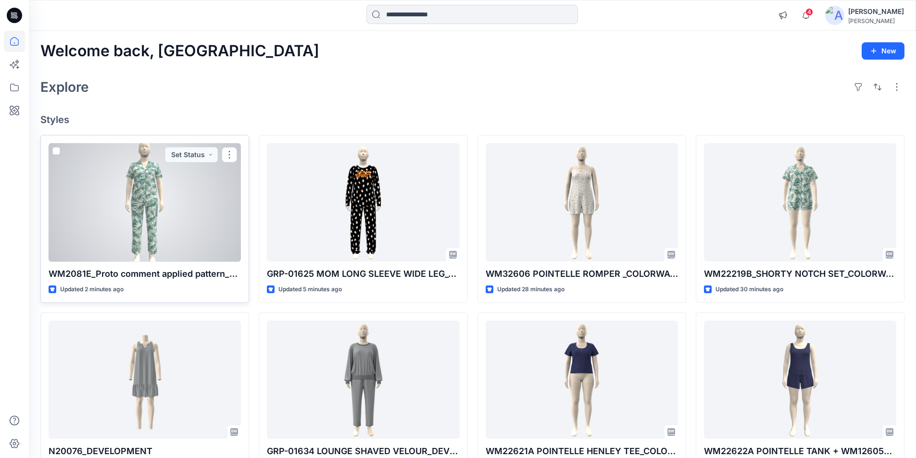
click at [169, 204] on div at bounding box center [145, 202] width 192 height 119
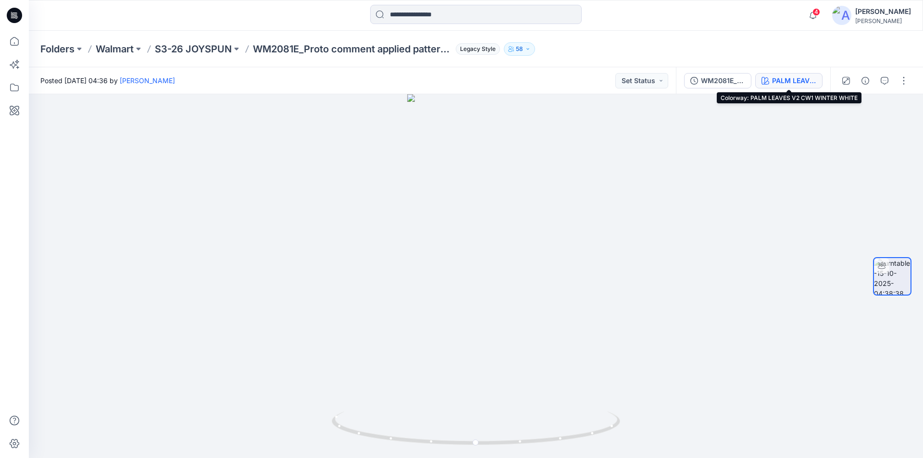
click at [798, 82] on div "PALM LEAVES V2 CW1 WINTER WHITE" at bounding box center [794, 80] width 44 height 11
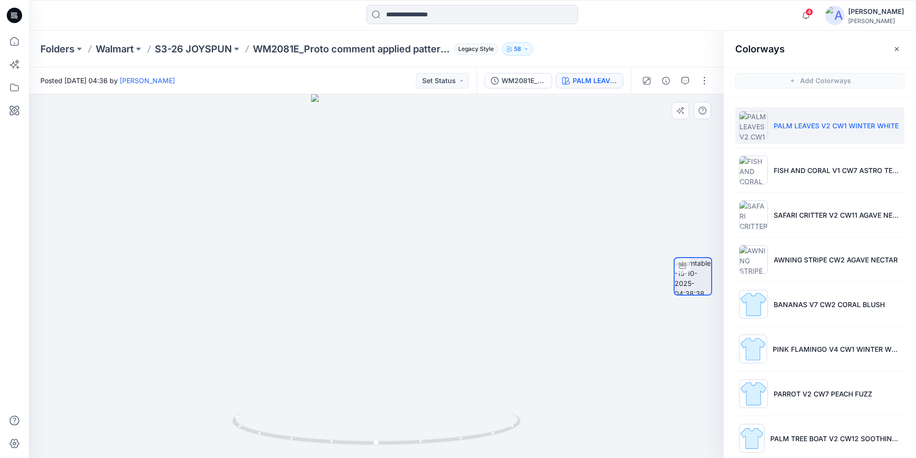
drag, startPoint x: 598, startPoint y: 25, endPoint x: 430, endPoint y: 169, distance: 220.7
click at [598, 27] on div "4 Notifications Haresh Lary shared GRP-01623 MOM LONG SLEEVE WIDE LEG_COLORWAY …" at bounding box center [472, 15] width 887 height 31
click at [14, 42] on icon at bounding box center [14, 41] width 21 height 21
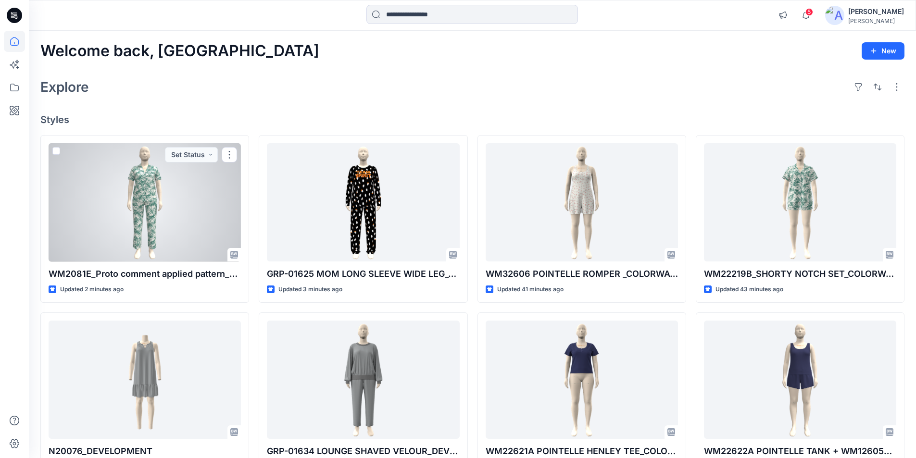
click at [100, 223] on div at bounding box center [145, 202] width 192 height 119
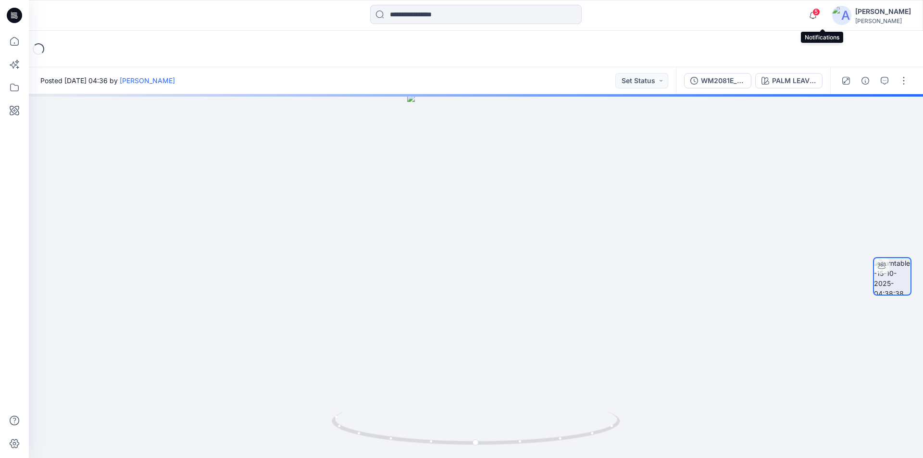
click at [820, 12] on span "5" at bounding box center [817, 12] width 8 height 8
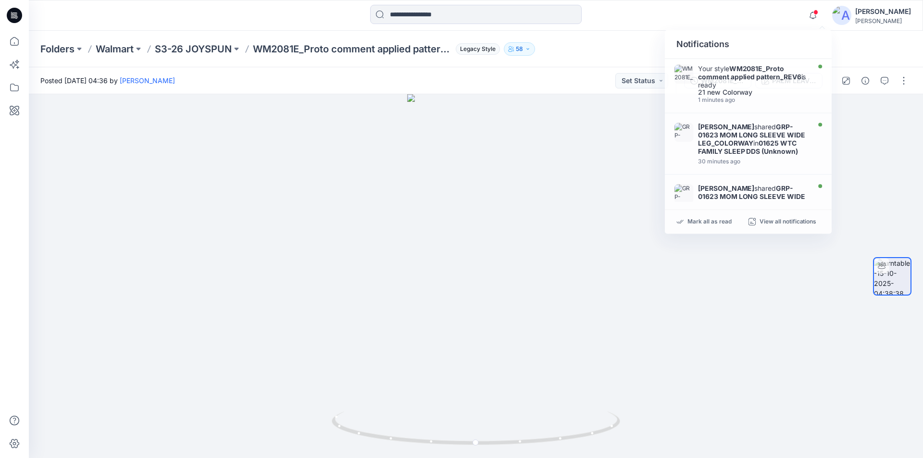
click at [900, 51] on div "Folders Walmart S3-26 JOYSPUN WM2081E_Proto comment applied pattern_REV6 Legacy…" at bounding box center [476, 49] width 894 height 37
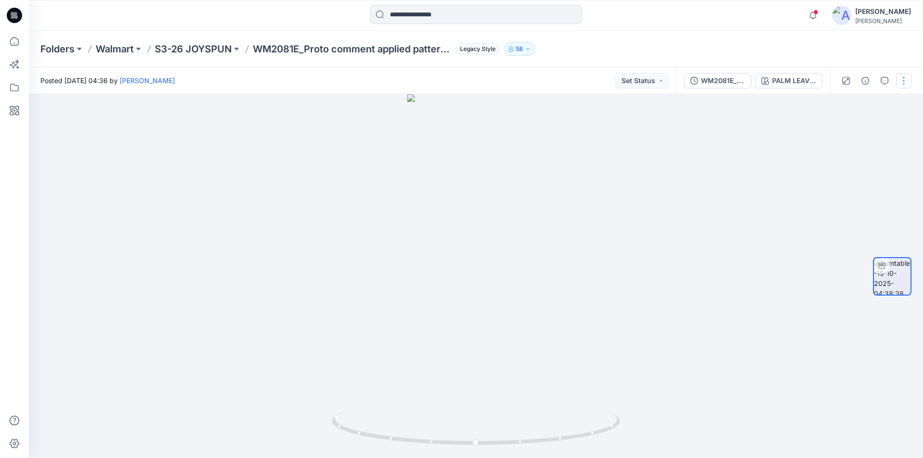
click at [905, 82] on button "button" at bounding box center [903, 80] width 15 height 15
click at [861, 105] on button "Edit" at bounding box center [863, 103] width 88 height 18
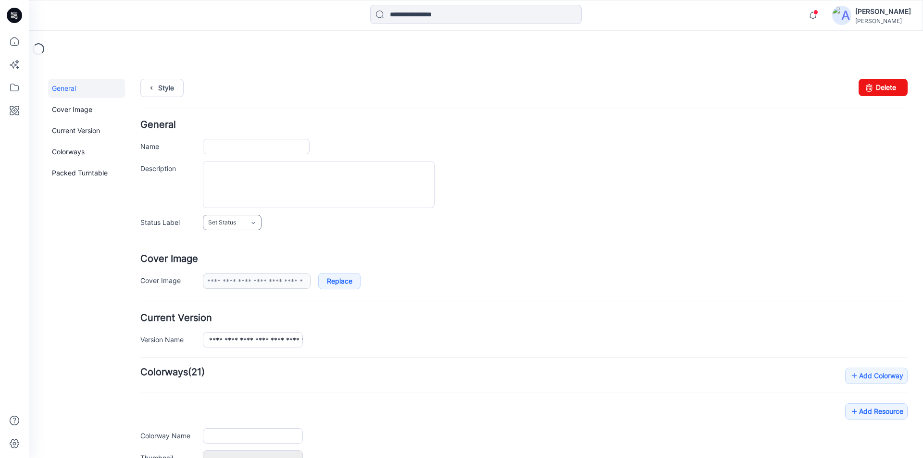
type input "**********"
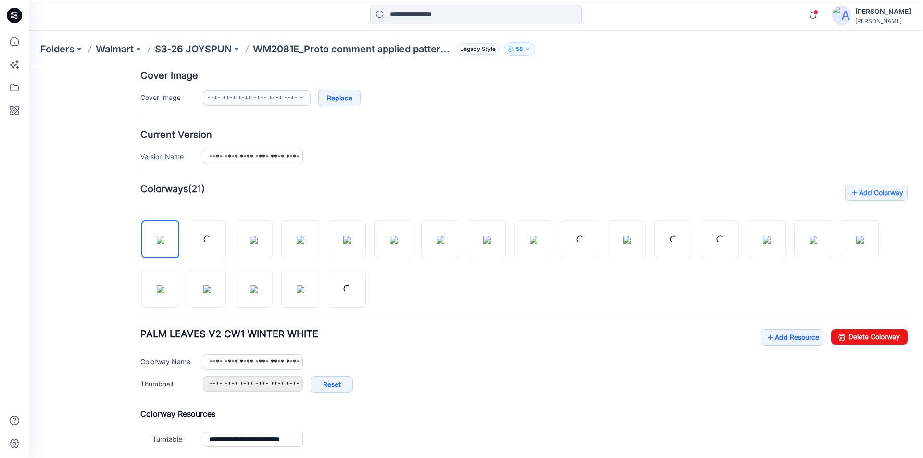
scroll to position [192, 0]
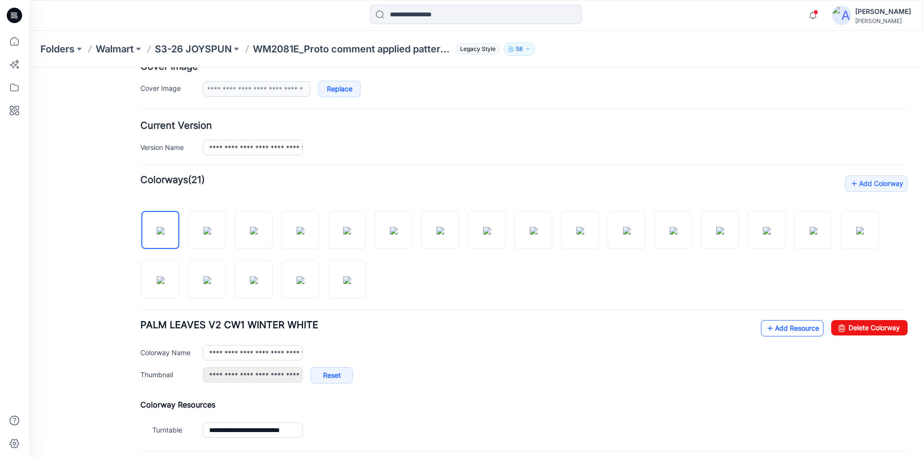
click at [775, 326] on link "Add Resource" at bounding box center [792, 328] width 63 height 16
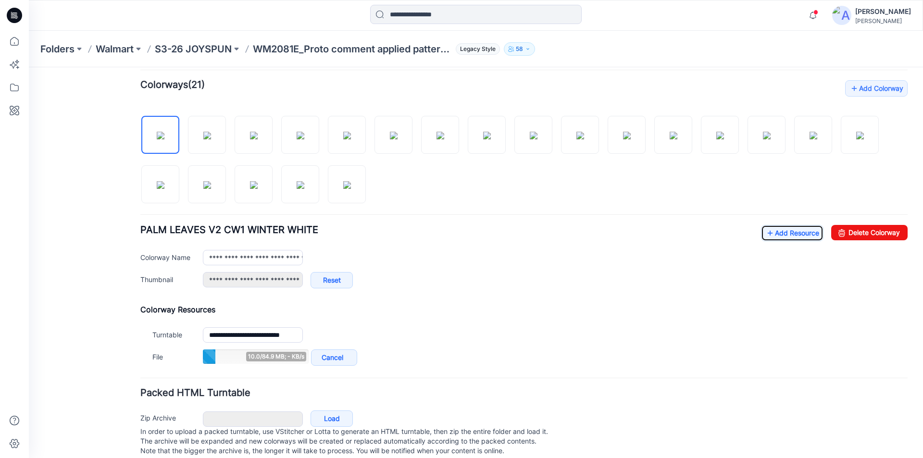
scroll to position [289, 0]
click at [765, 231] on icon at bounding box center [770, 232] width 10 height 15
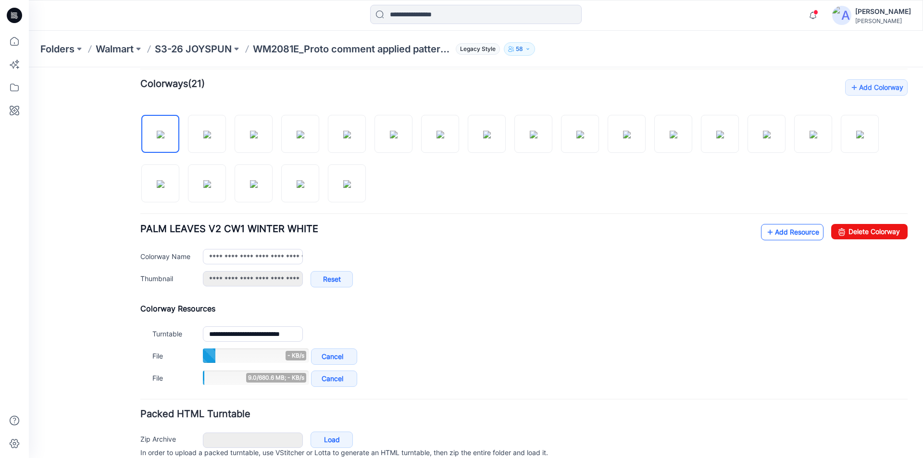
click at [765, 233] on icon at bounding box center [770, 232] width 10 height 15
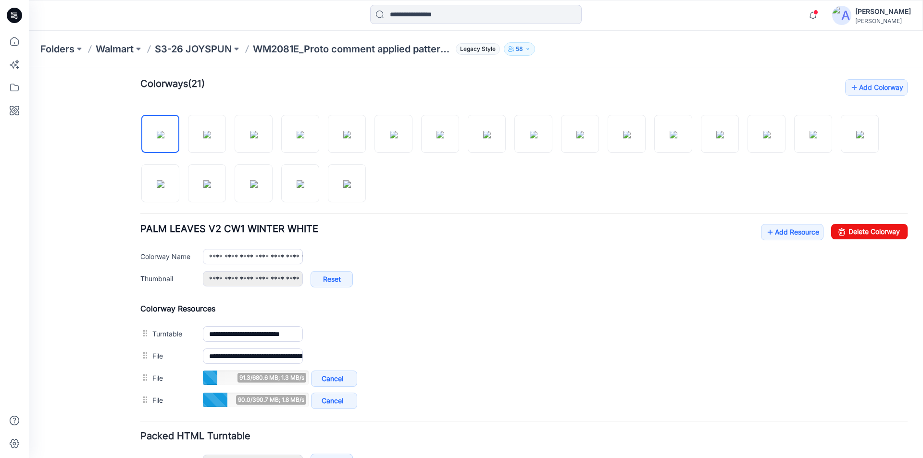
click at [135, 20] on div at bounding box center [141, 15] width 224 height 21
click at [201, 23] on div at bounding box center [141, 15] width 224 height 21
click at [493, 83] on h4 "Add Colorway Colorways (21)" at bounding box center [523, 84] width 767 height 10
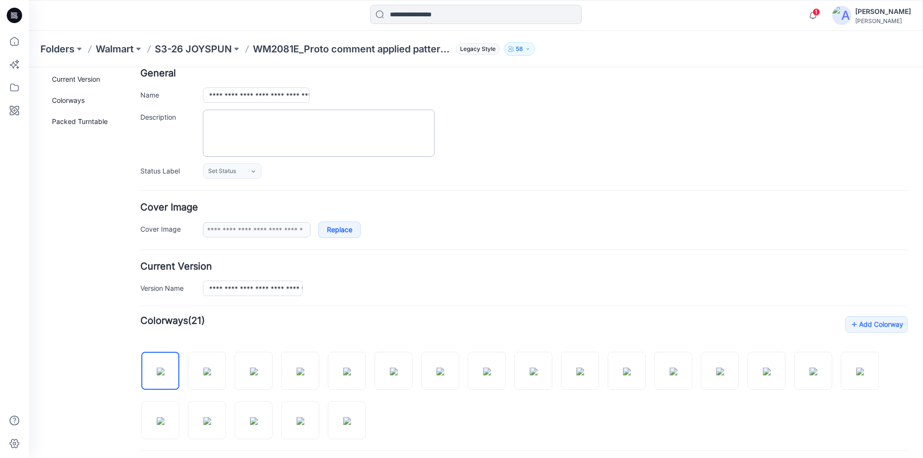
scroll to position [0, 0]
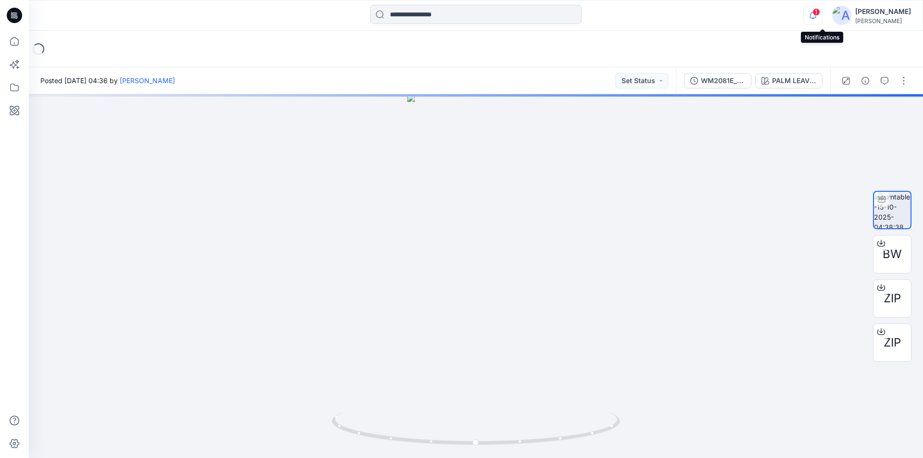
click at [821, 13] on icon "button" at bounding box center [813, 15] width 18 height 19
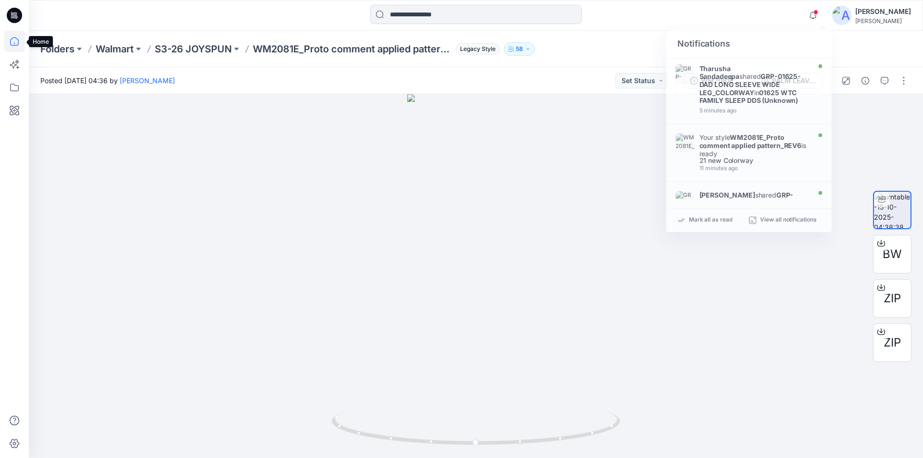
click at [12, 45] on icon at bounding box center [14, 41] width 21 height 21
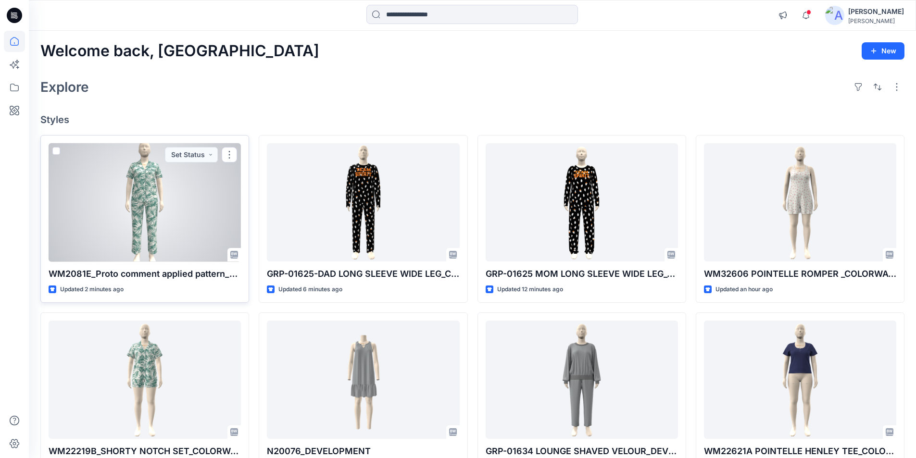
click at [153, 241] on div at bounding box center [145, 202] width 192 height 119
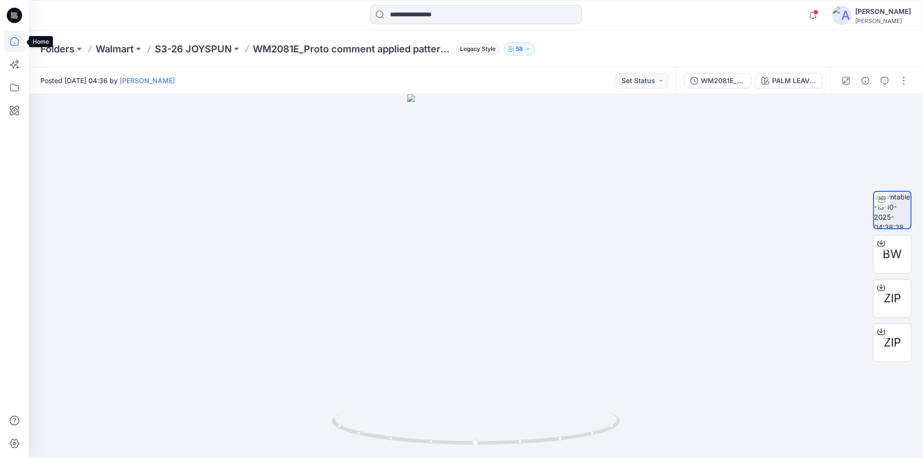
click at [18, 42] on icon at bounding box center [14, 41] width 9 height 9
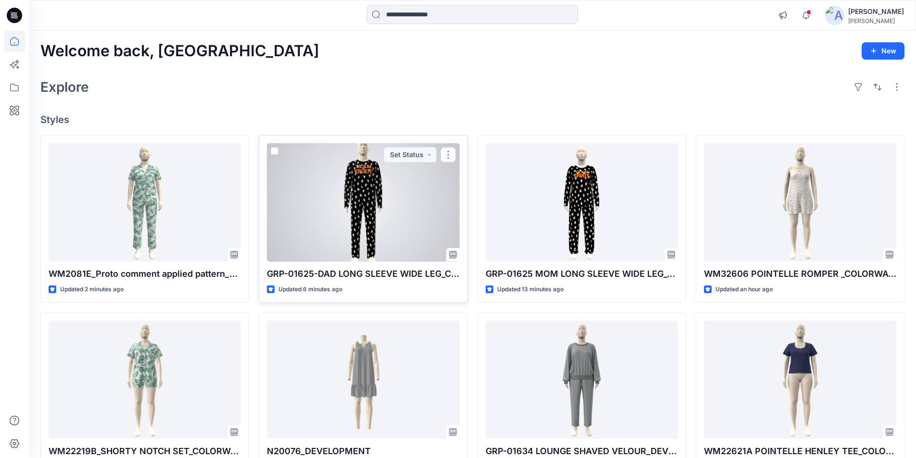
click at [351, 195] on div at bounding box center [363, 202] width 192 height 119
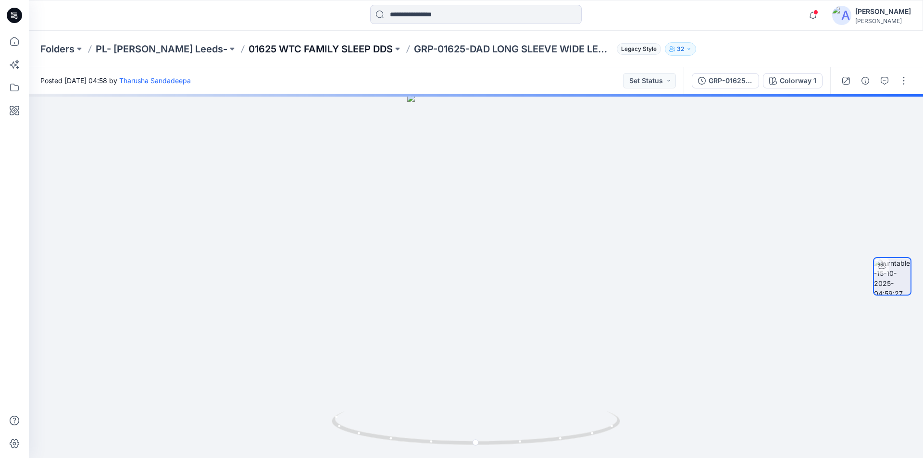
click at [249, 48] on p "01625 WTC FAMILY SLEEP DDS" at bounding box center [321, 48] width 144 height 13
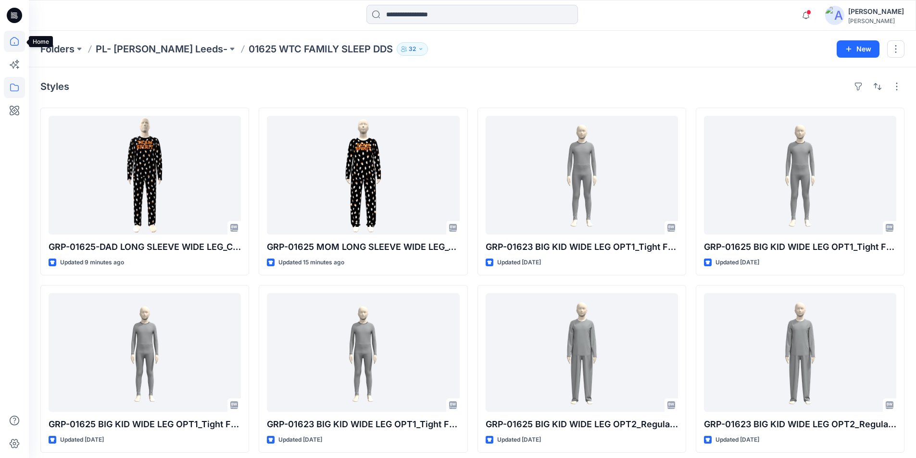
click at [11, 40] on icon at bounding box center [14, 41] width 21 height 21
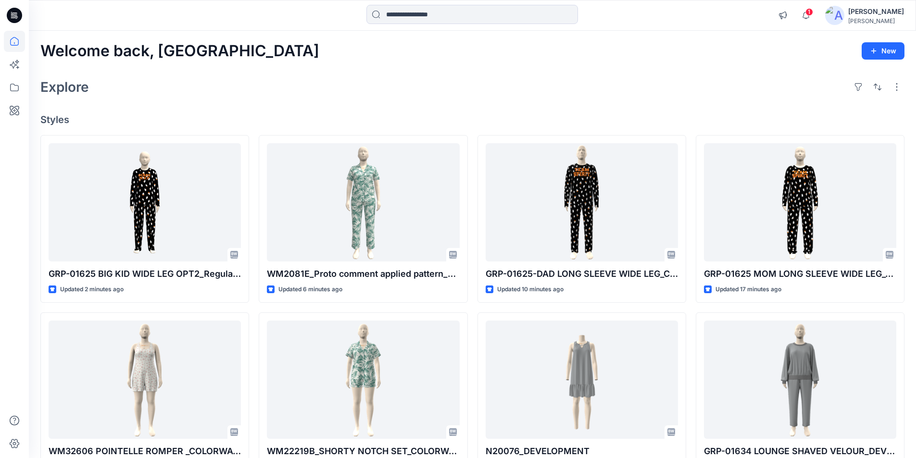
click at [231, 79] on div "Explore" at bounding box center [472, 86] width 864 height 23
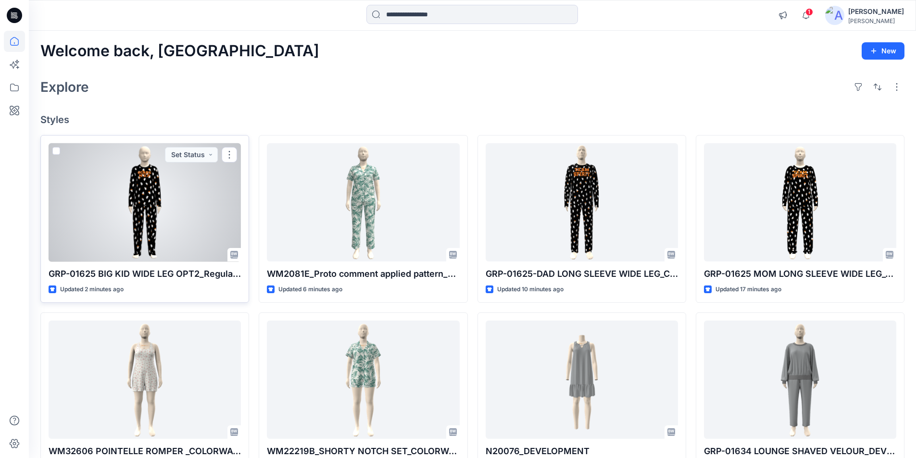
click at [163, 206] on div at bounding box center [145, 202] width 192 height 119
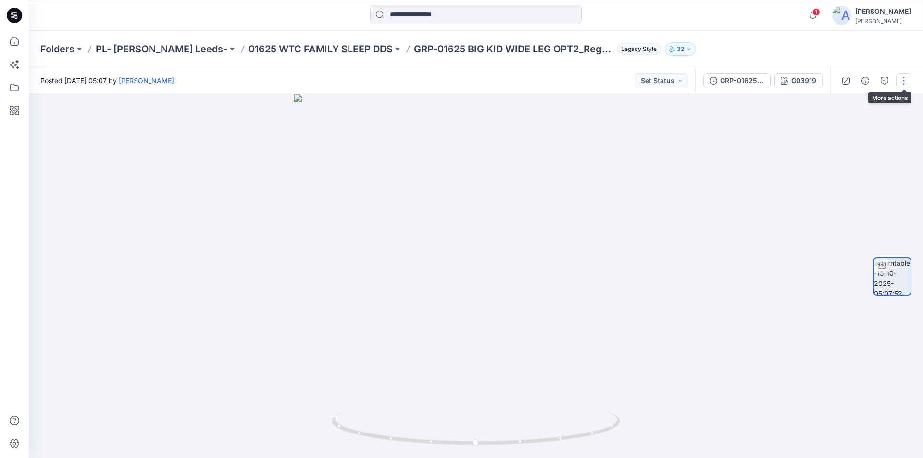
click at [901, 80] on button "button" at bounding box center [903, 80] width 15 height 15
click at [838, 103] on p "Edit" at bounding box center [843, 103] width 12 height 10
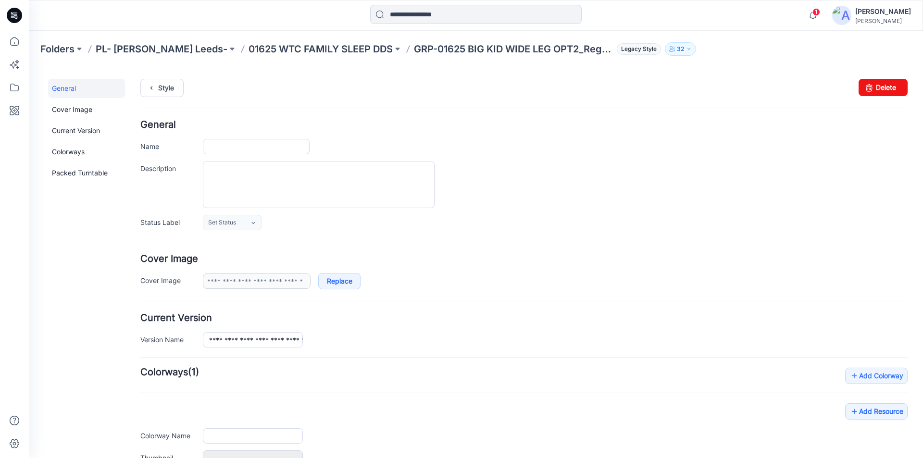
type input "**********"
type input "******"
type input "**********"
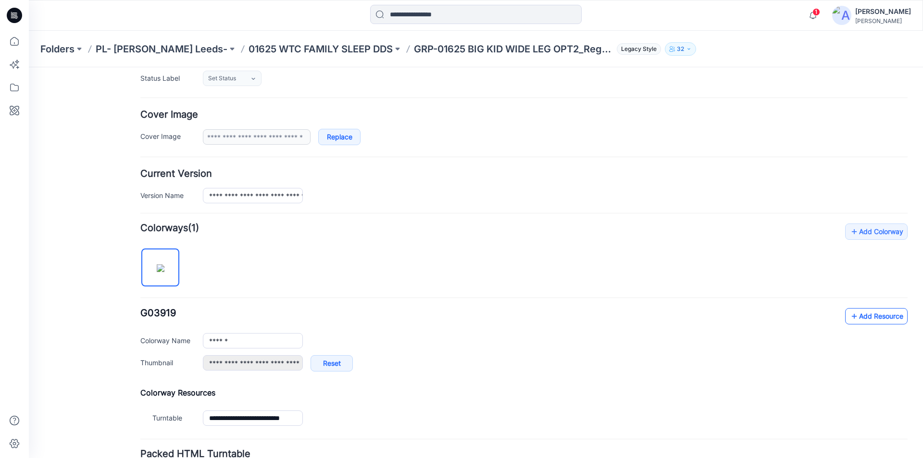
click at [859, 316] on link "Add Resource" at bounding box center [876, 316] width 63 height 16
click at [857, 312] on link "Add Resource" at bounding box center [876, 316] width 63 height 16
click at [856, 315] on link "Add Resource" at bounding box center [876, 316] width 63 height 16
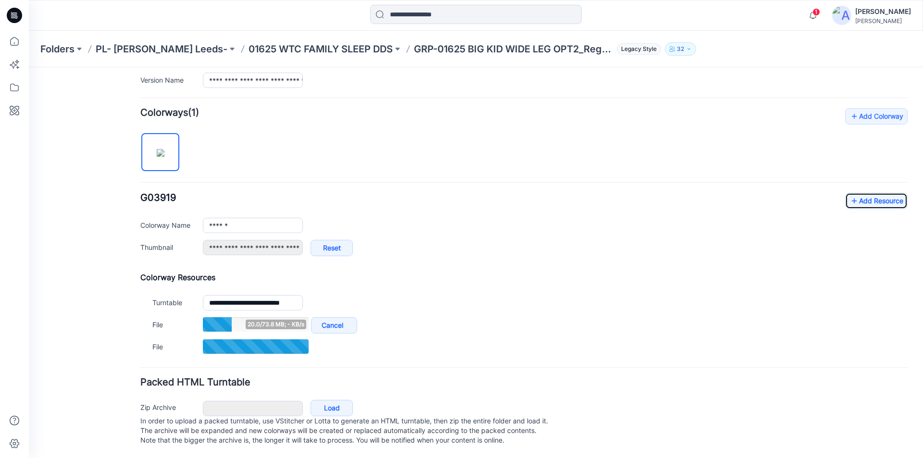
scroll to position [269, 0]
click at [858, 193] on link "Add Resource" at bounding box center [876, 201] width 63 height 16
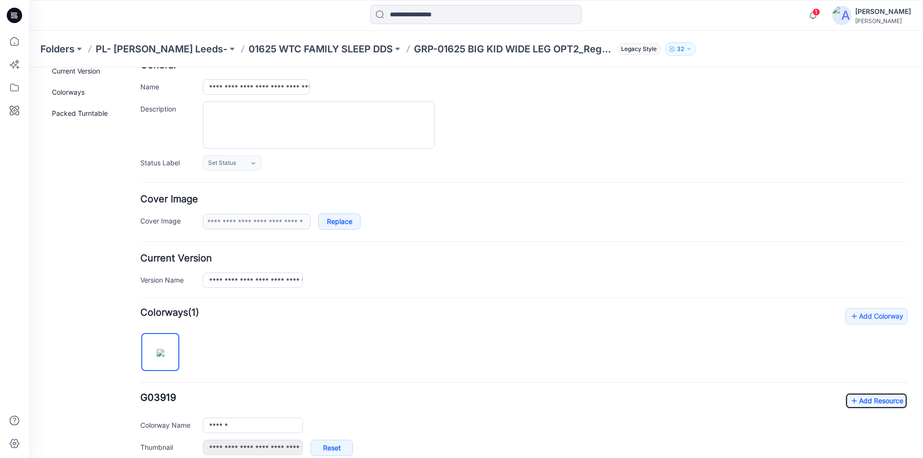
scroll to position [0, 0]
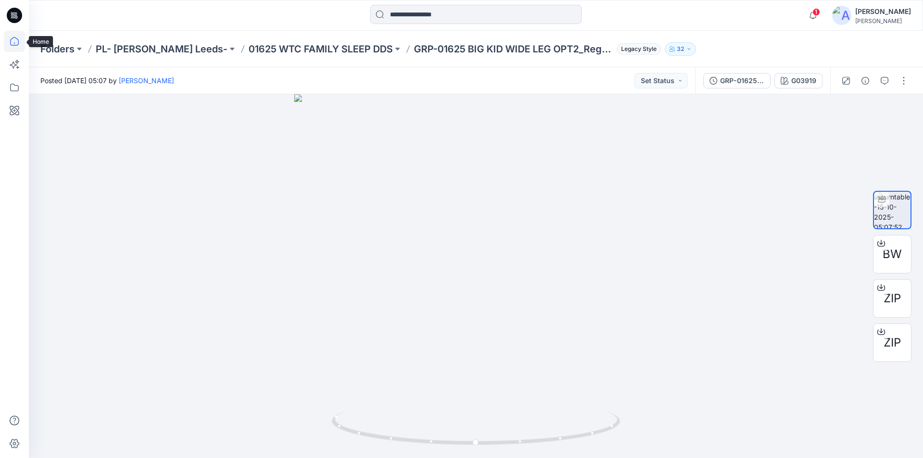
click at [10, 43] on icon at bounding box center [14, 41] width 21 height 21
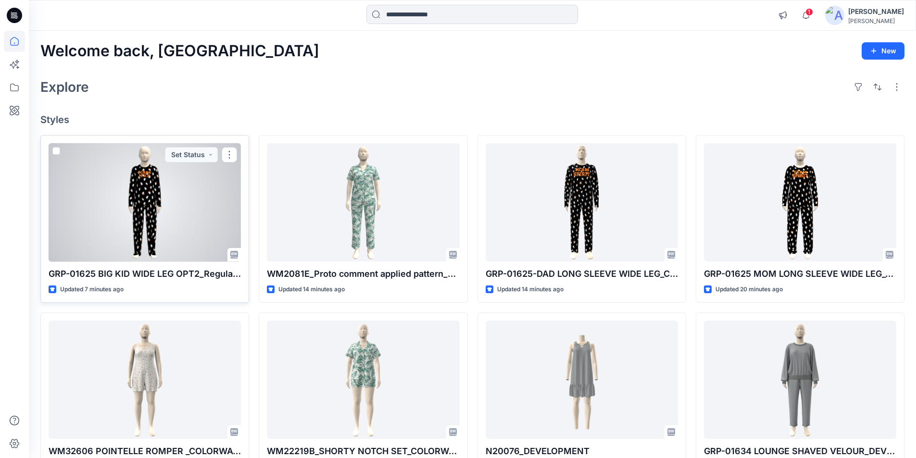
click at [148, 200] on div at bounding box center [145, 202] width 192 height 119
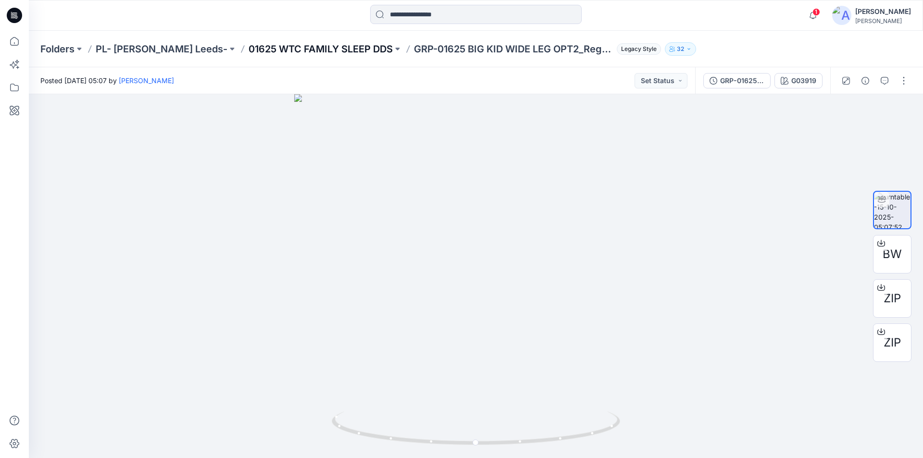
click at [312, 48] on p "01625 WTC FAMILY SLEEP DDS" at bounding box center [321, 48] width 144 height 13
